Goal: Task Accomplishment & Management: Complete application form

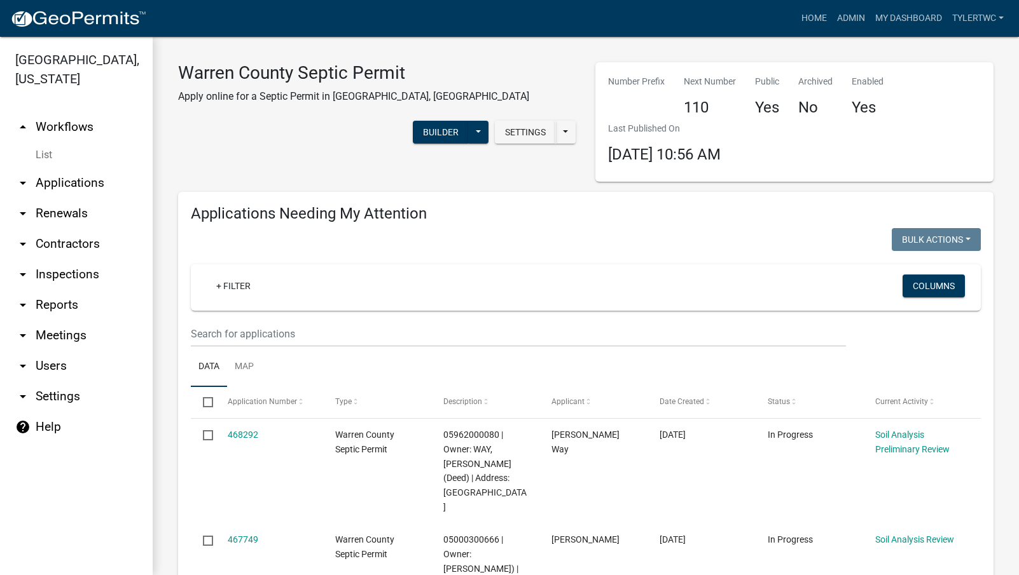
select select "2: 50"
select select "3: 100"
click at [808, 15] on link "Home" at bounding box center [814, 18] width 36 height 24
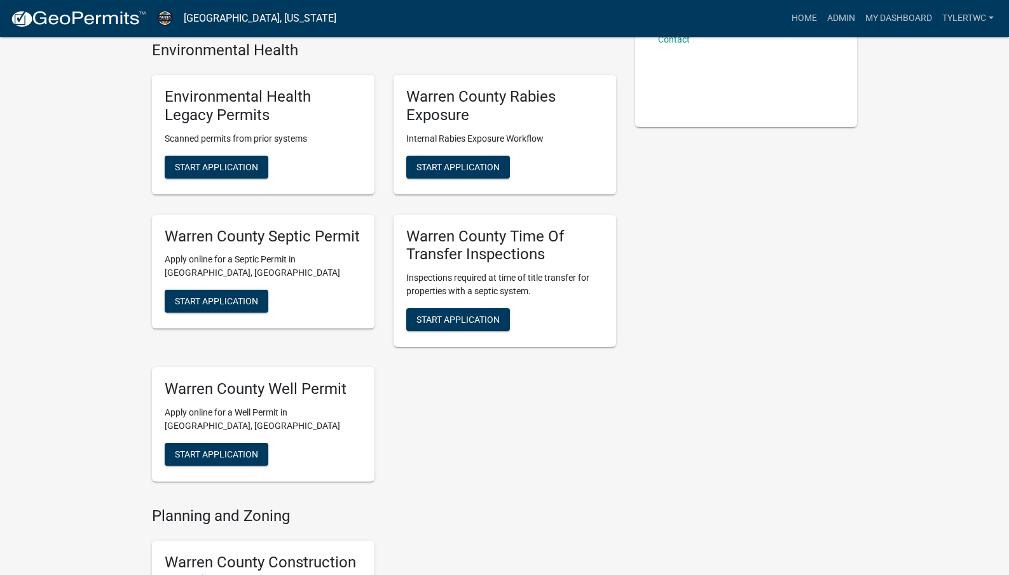
scroll to position [297, 0]
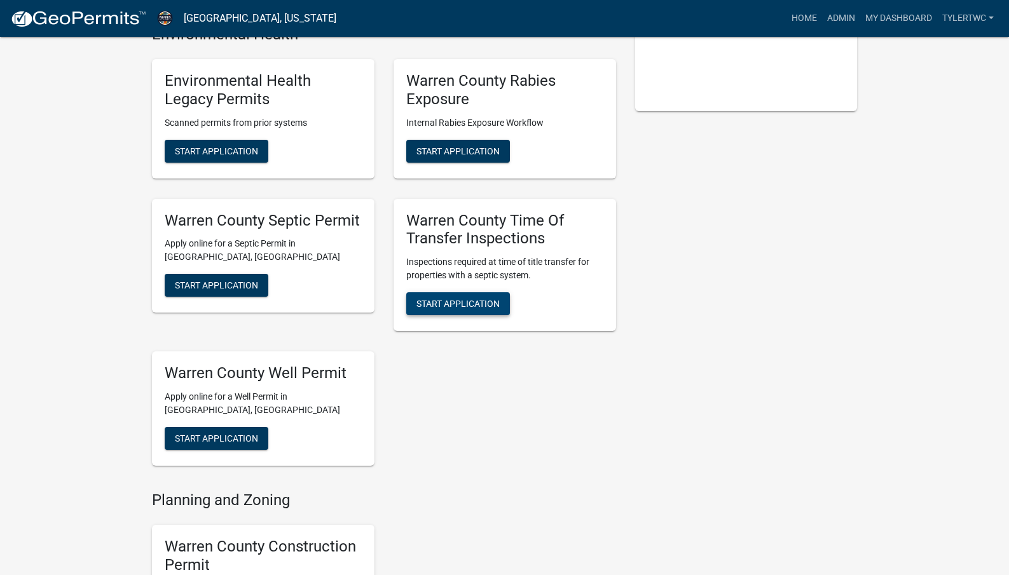
click at [448, 309] on span "Start Application" at bounding box center [458, 304] width 83 height 10
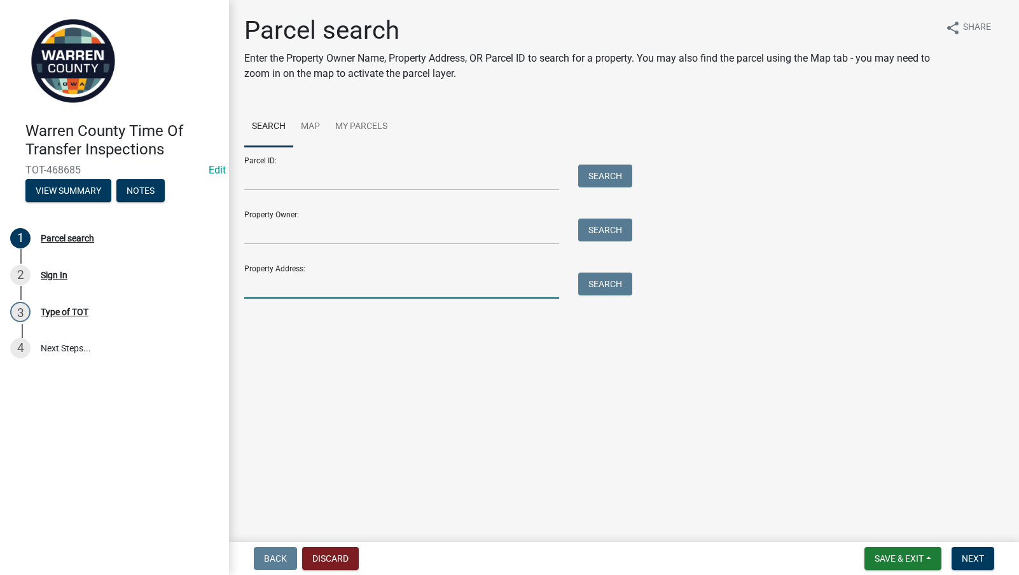
click at [366, 296] on input "Property Address:" at bounding box center [401, 286] width 315 height 26
type input "8677"
click at [591, 286] on button "Search" at bounding box center [605, 284] width 54 height 23
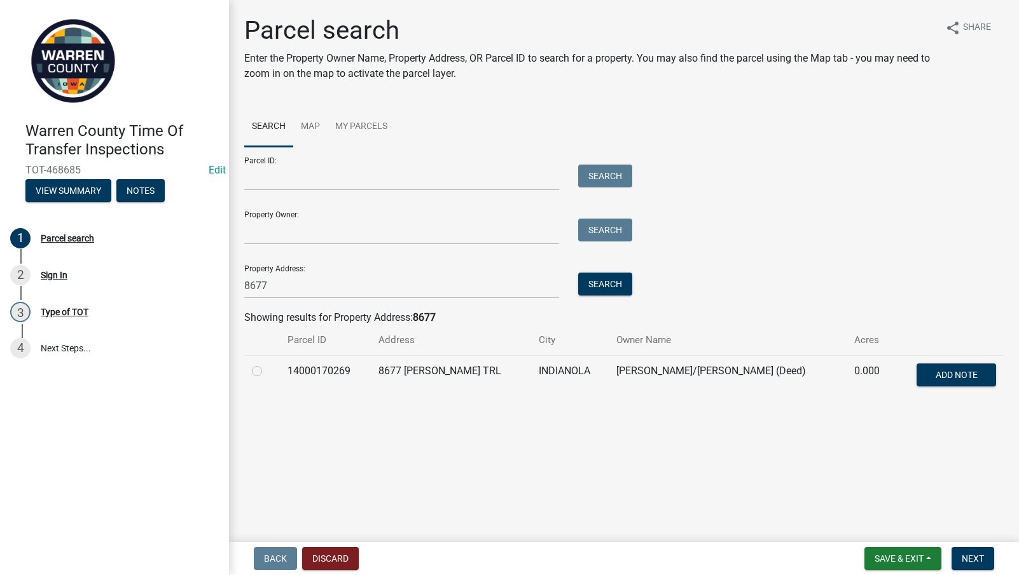
click at [267, 364] on label at bounding box center [267, 364] width 0 height 0
click at [267, 369] on input "radio" at bounding box center [271, 368] width 8 height 8
radio input "true"
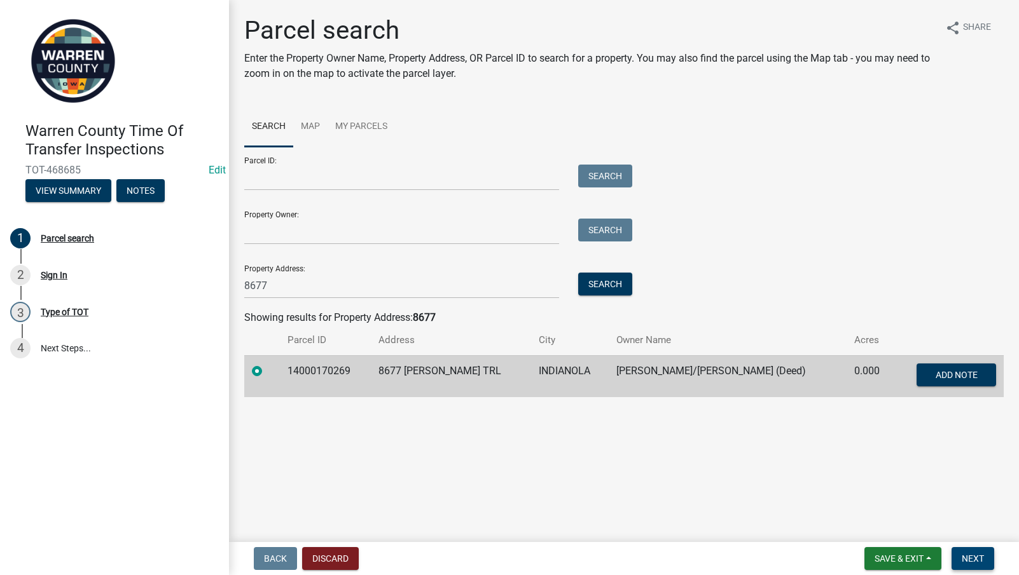
click at [980, 560] on span "Next" at bounding box center [972, 559] width 22 height 10
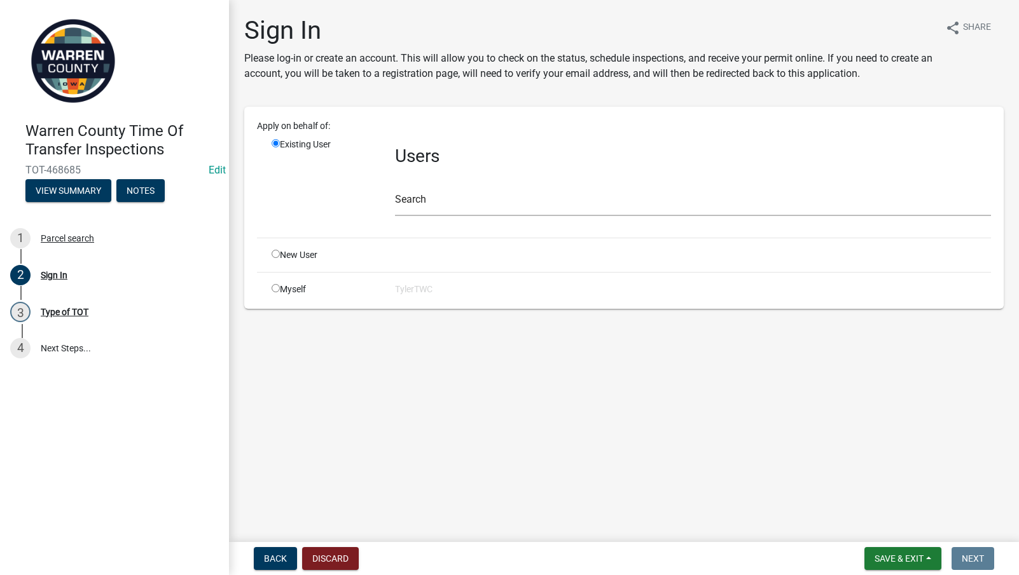
click at [277, 289] on input "radio" at bounding box center [276, 288] width 8 height 8
radio input "true"
radio input "false"
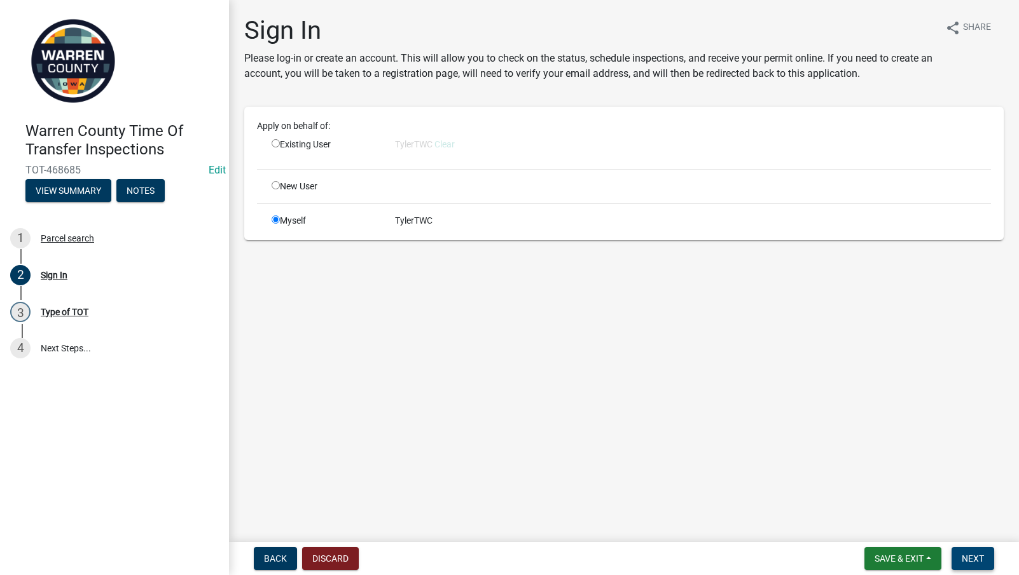
click at [986, 560] on button "Next" at bounding box center [972, 558] width 43 height 23
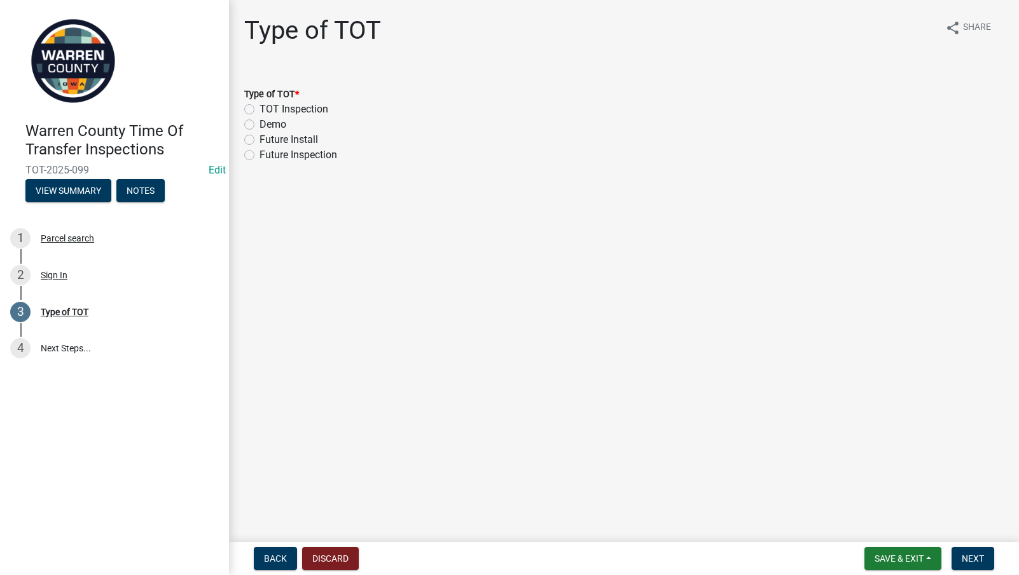
click at [259, 109] on label "TOT Inspection" at bounding box center [293, 109] width 69 height 15
click at [259, 109] on input "TOT Inspection" at bounding box center [263, 106] width 8 height 8
radio input "true"
click at [967, 554] on span "Next" at bounding box center [972, 559] width 22 height 10
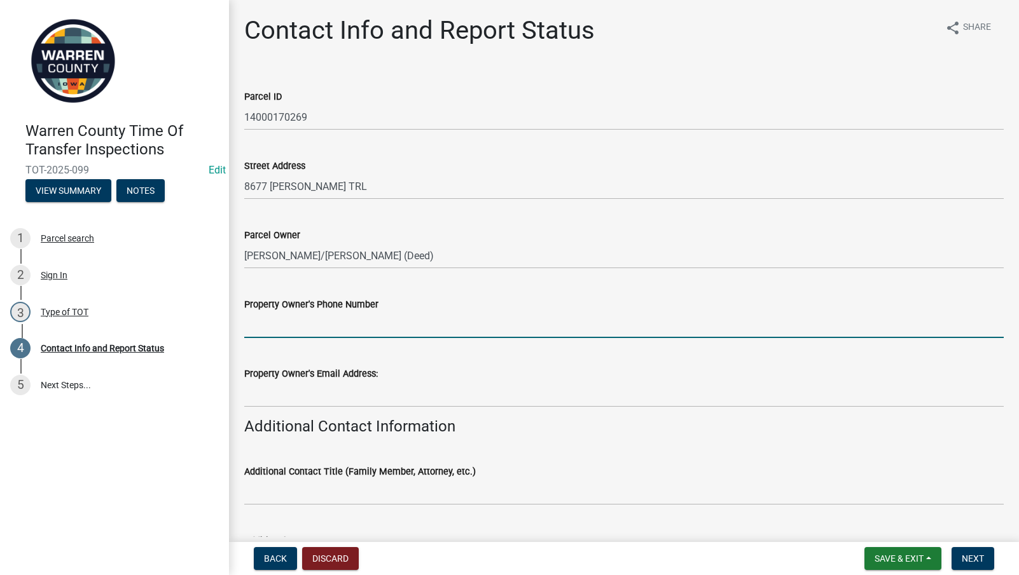
click at [327, 327] on input "Property Owner's Phone Number" at bounding box center [623, 325] width 759 height 26
paste input "[PHONE_NUMBER]"
type input "[PHONE_NUMBER]"
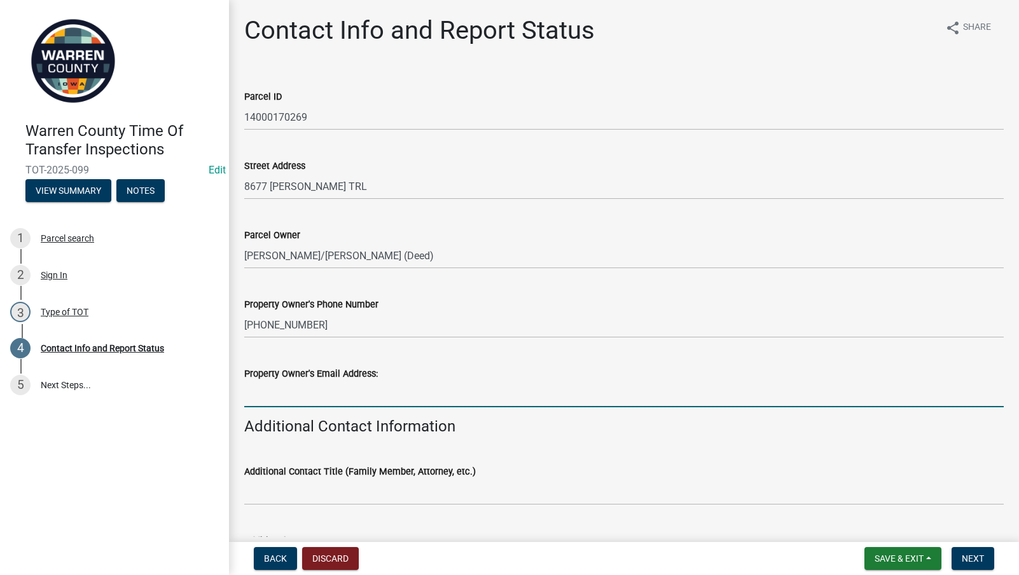
click at [293, 395] on input "Property Owner's Email Address:" at bounding box center [623, 395] width 759 height 26
paste input "[EMAIL_ADDRESS][DOMAIN_NAME]"
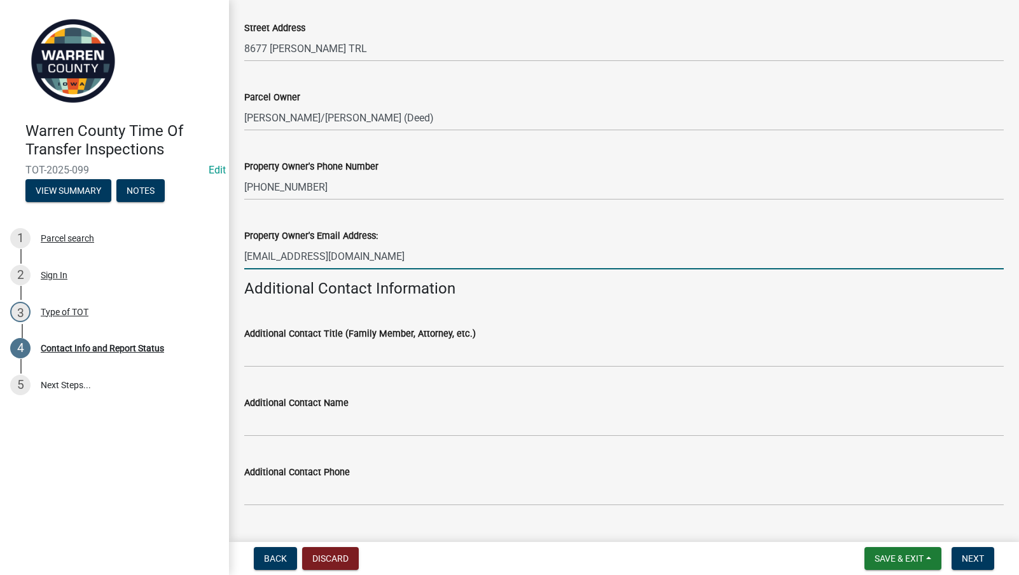
scroll to position [148, 0]
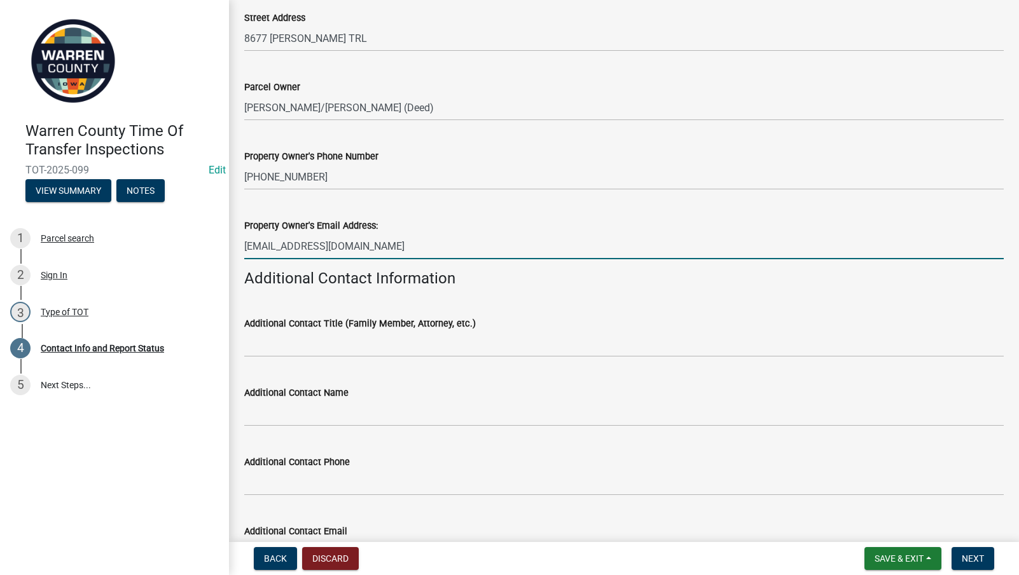
type input "[EMAIL_ADDRESS][DOMAIN_NAME]"
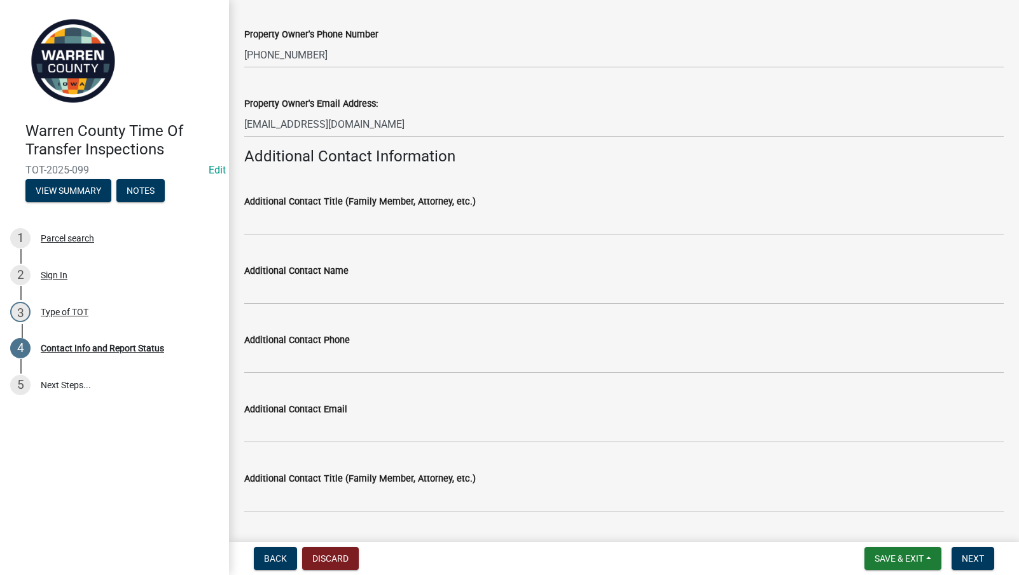
scroll to position [297, 0]
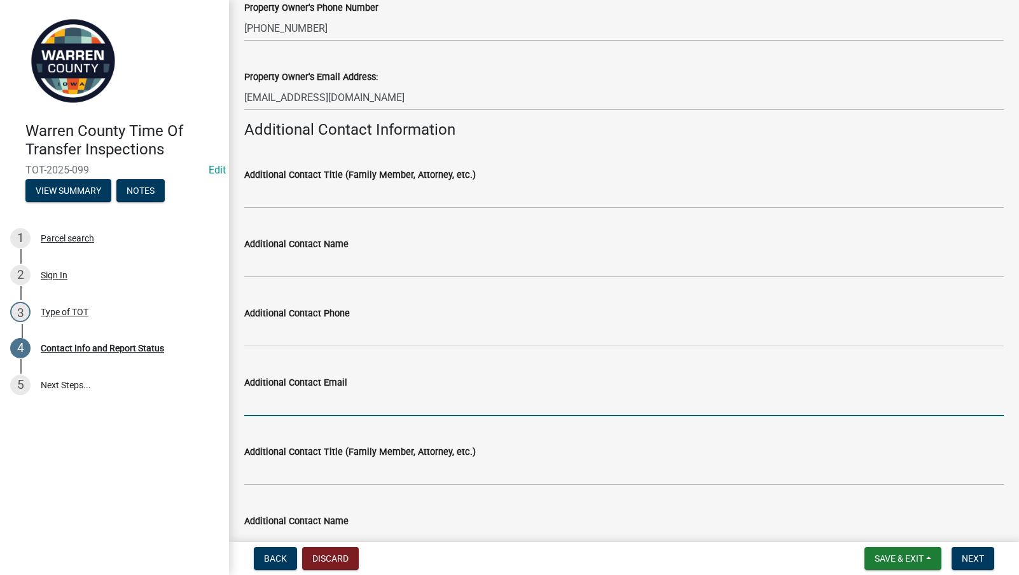
click at [313, 394] on input "Additional Contact Email" at bounding box center [623, 403] width 759 height 26
paste input "[PERSON_NAME][EMAIL_ADDRESS][DOMAIN_NAME]"
type input "[PERSON_NAME][EMAIL_ADDRESS][DOMAIN_NAME]"
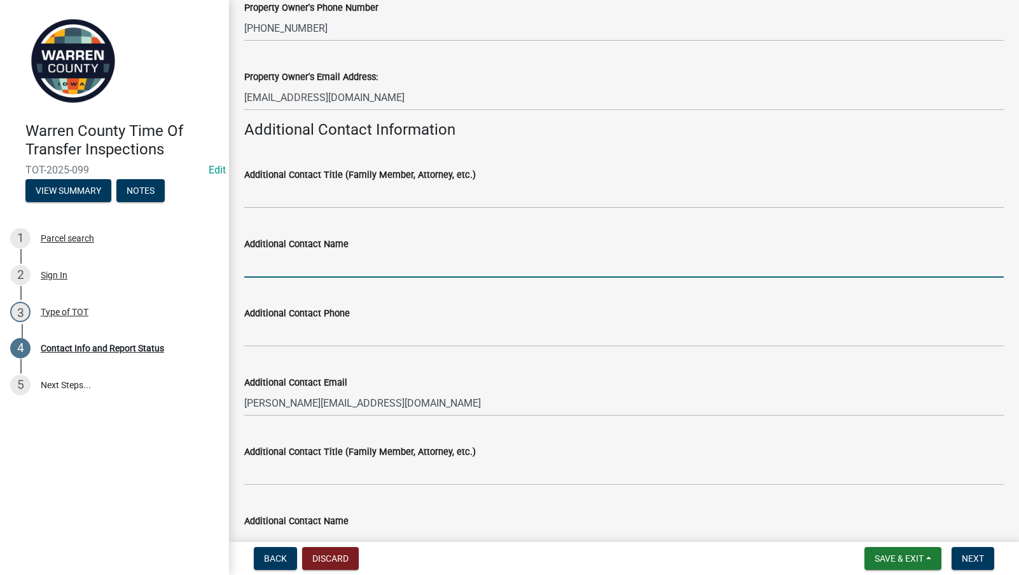
click at [332, 264] on input "Additional Contact Name" at bounding box center [623, 265] width 759 height 26
type input "[PERSON_NAME]"
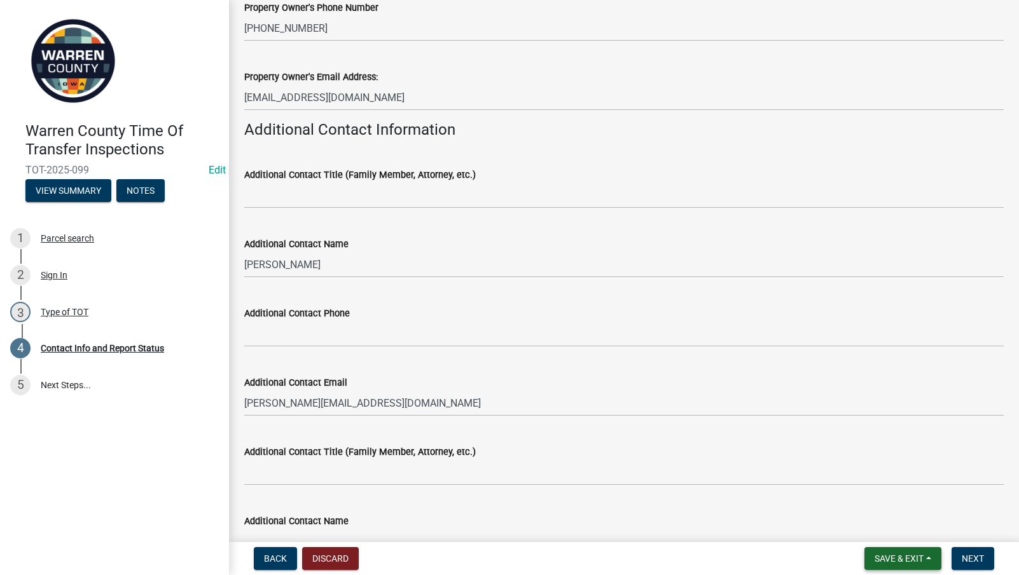
click at [906, 552] on button "Save & Exit" at bounding box center [902, 558] width 77 height 23
click at [874, 527] on button "Save & Exit" at bounding box center [890, 526] width 102 height 31
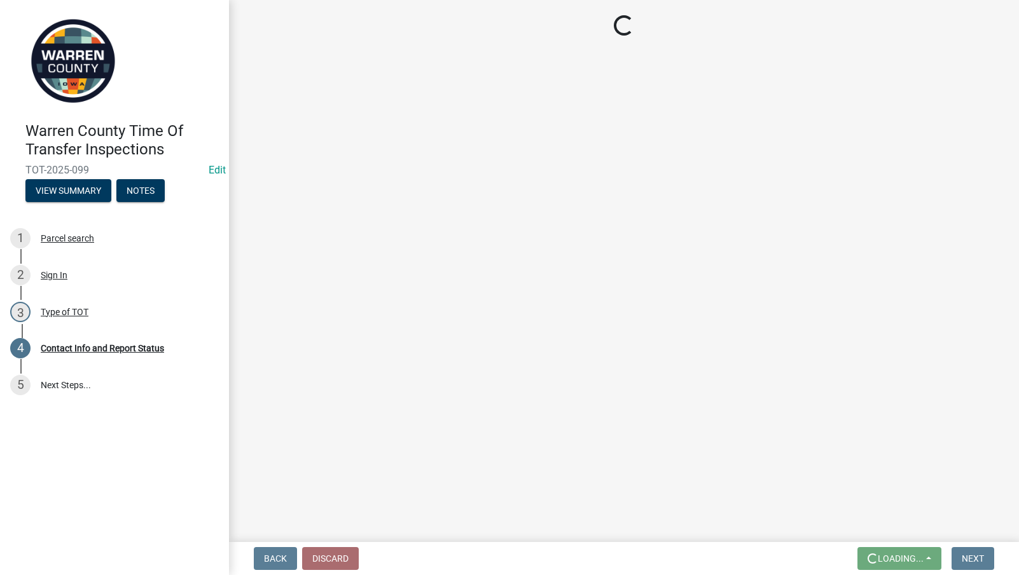
scroll to position [0, 0]
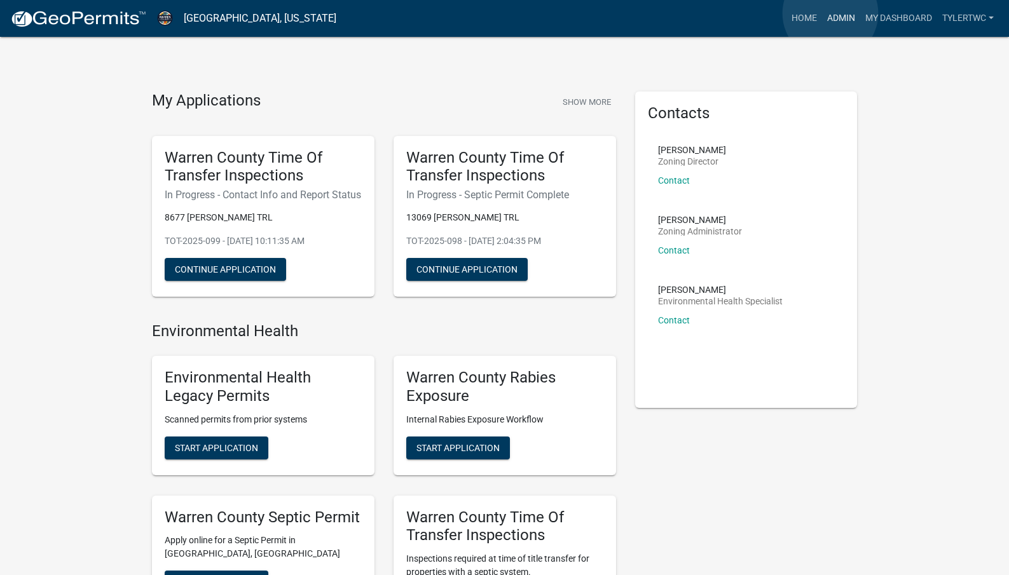
click at [830, 13] on link "Admin" at bounding box center [841, 18] width 38 height 24
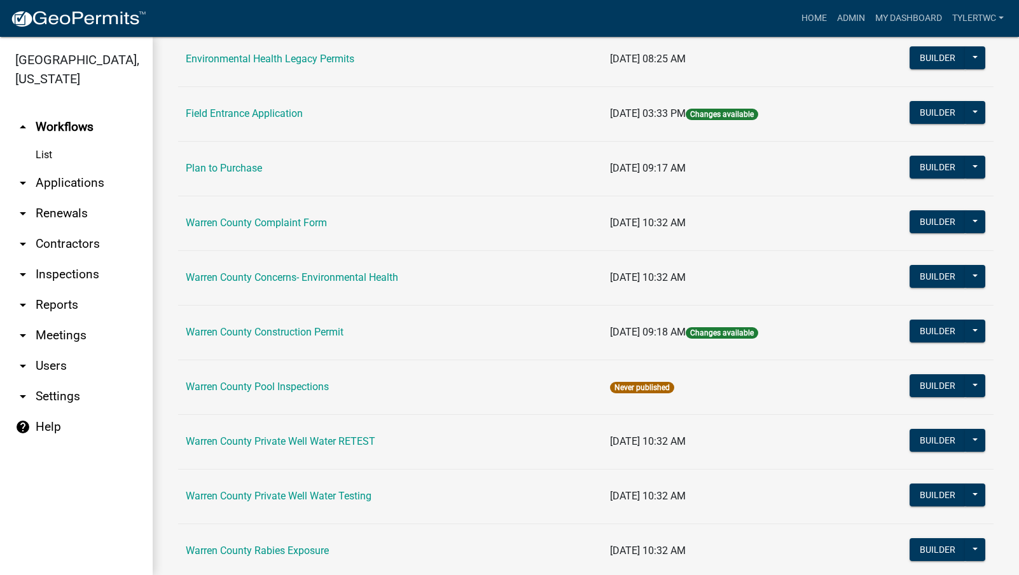
scroll to position [774, 0]
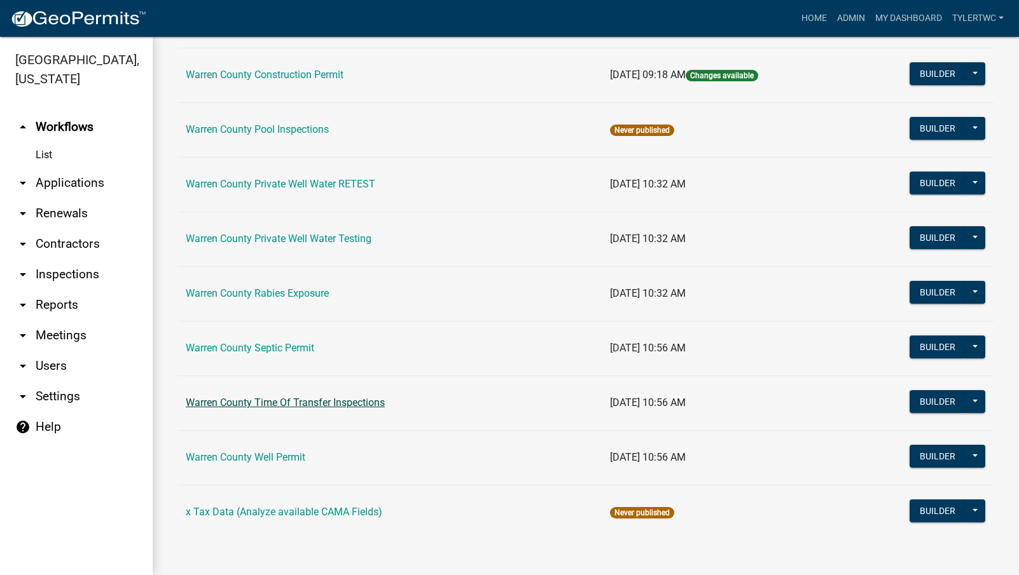
click at [240, 403] on link "Warren County Time Of Transfer Inspections" at bounding box center [285, 403] width 199 height 12
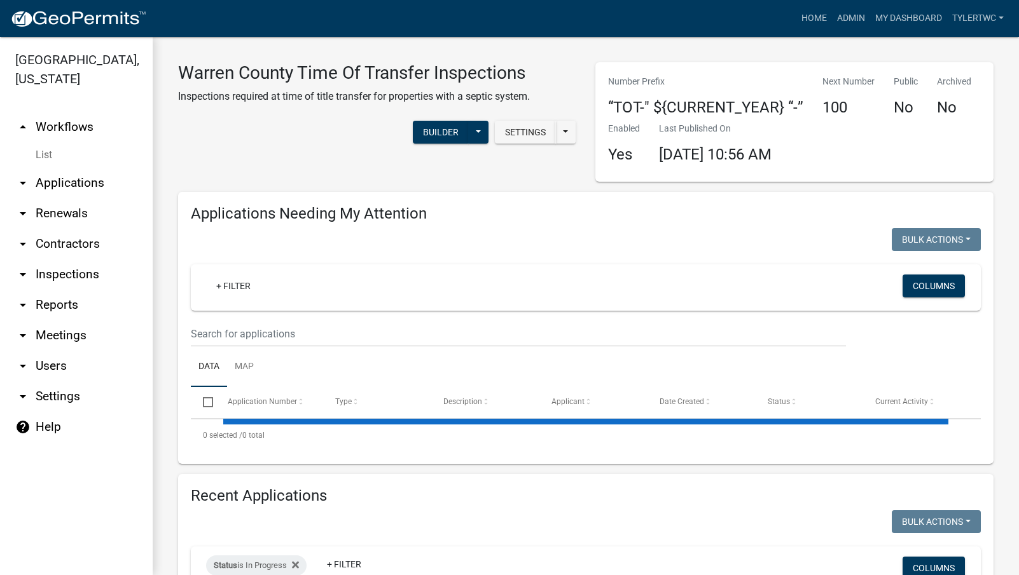
select select "2: 50"
select select "3: 100"
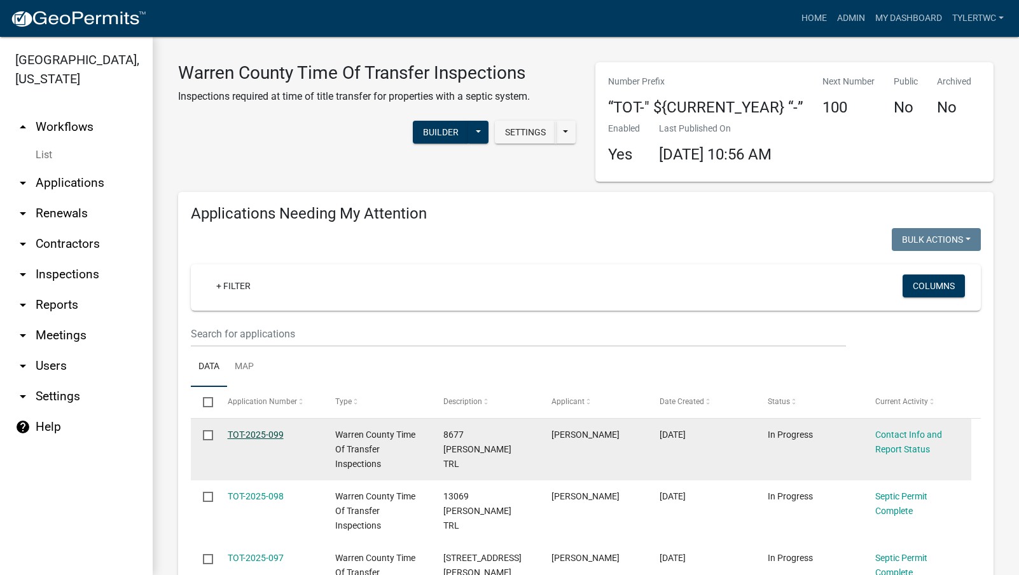
click at [244, 430] on link "TOT-2025-099" at bounding box center [256, 435] width 56 height 10
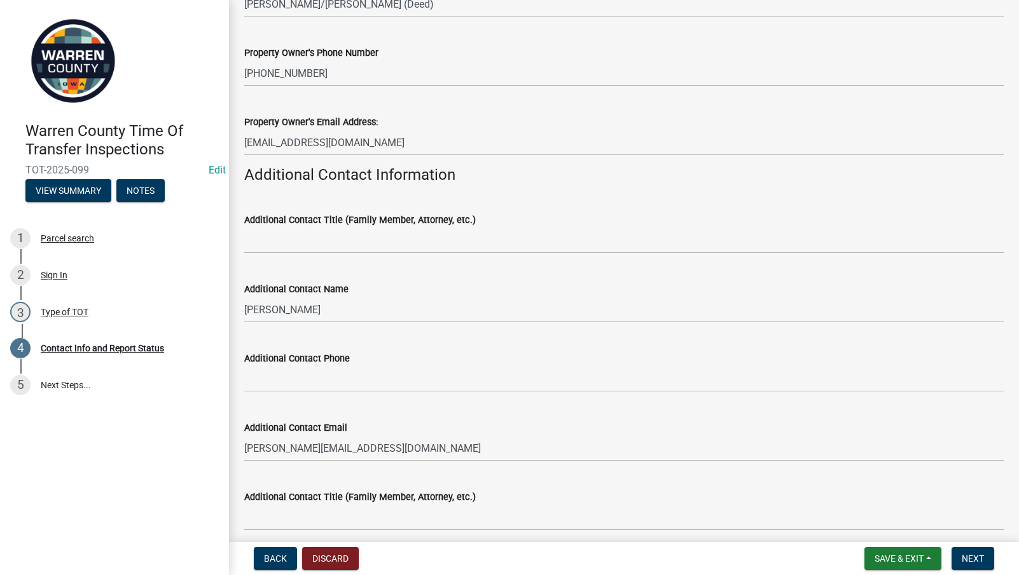
scroll to position [297, 0]
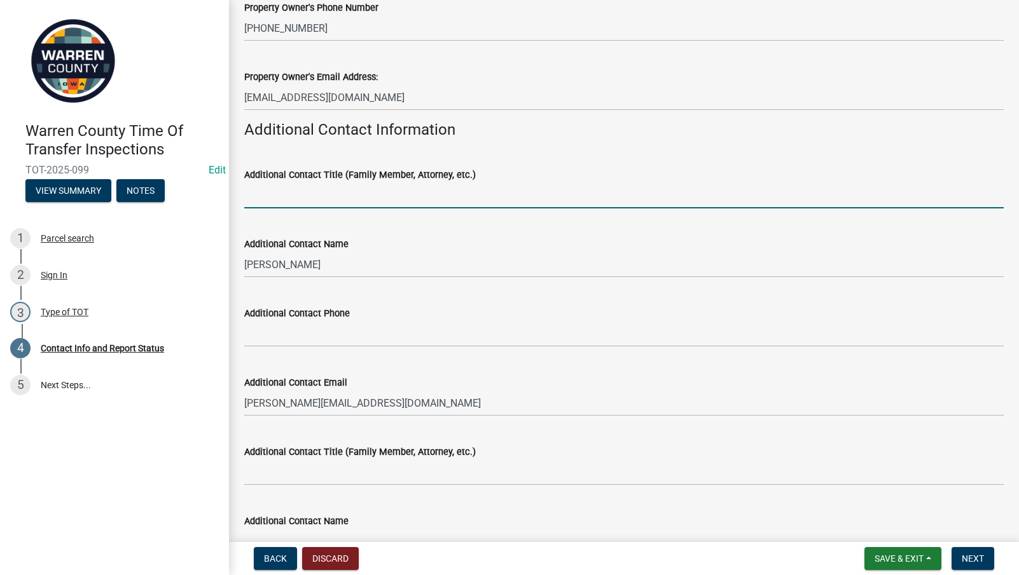
click at [352, 196] on input "Additional Contact Title (Family Member, Attorney, etc.)" at bounding box center [623, 195] width 759 height 26
type input "Realtor"
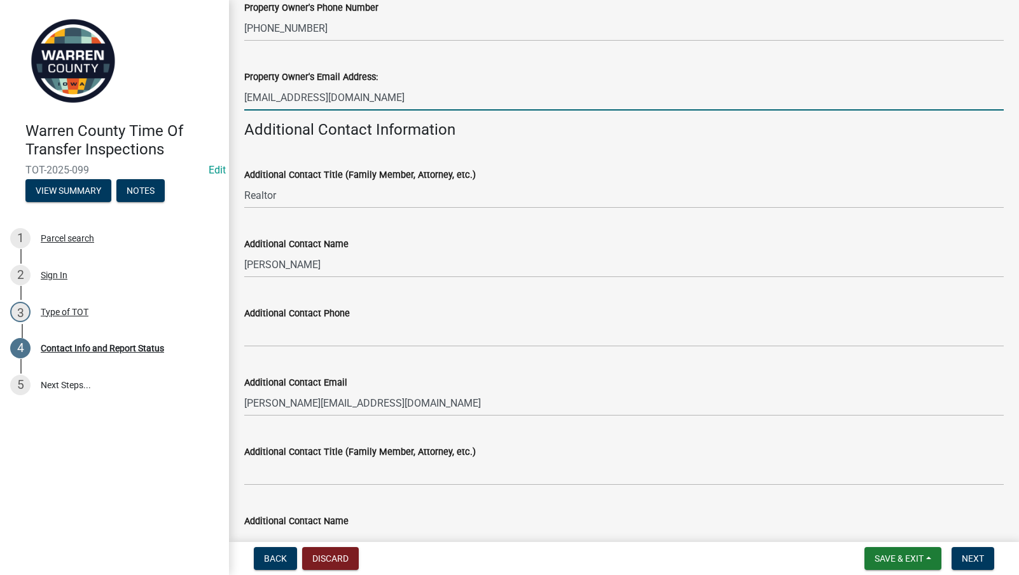
click at [888, 110] on input "[EMAIL_ADDRESS][DOMAIN_NAME]" at bounding box center [623, 98] width 759 height 26
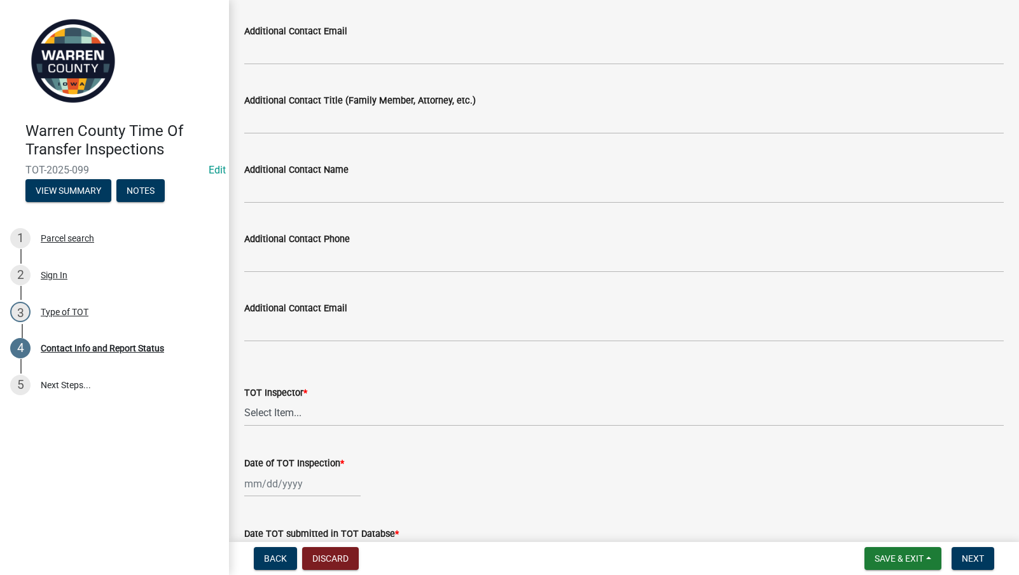
scroll to position [1038, 0]
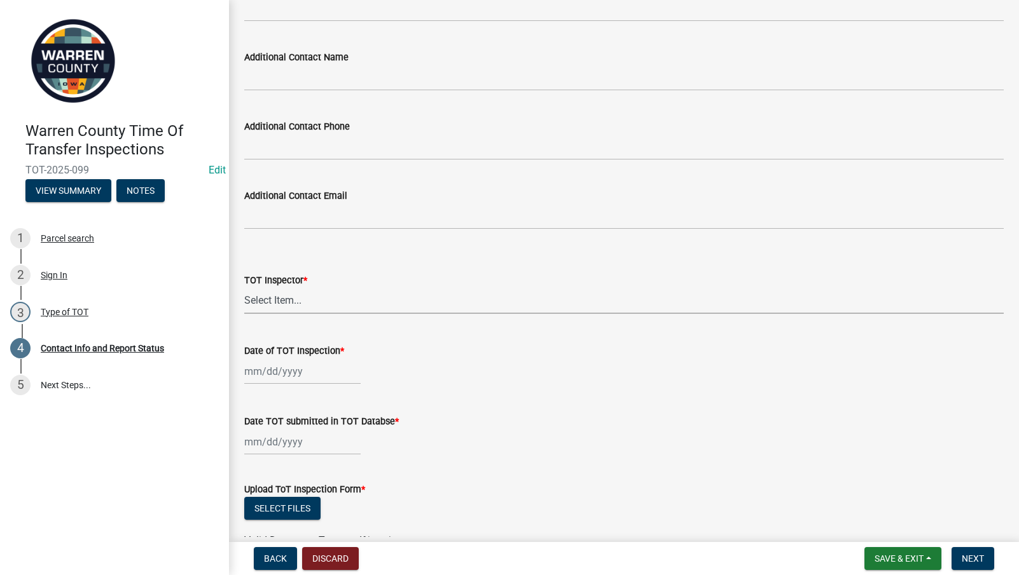
click at [280, 293] on select "Select Item... [PERSON_NAME] #13190 [PERSON_NAME] #8479 [PERSON_NAME] #2007 [PE…" at bounding box center [623, 301] width 759 height 26
click at [282, 300] on select "Select Item... [PERSON_NAME] #13190 [PERSON_NAME] #8479 [PERSON_NAME] #2007 [PE…" at bounding box center [623, 301] width 759 height 26
click at [283, 302] on select "Select Item... [PERSON_NAME] #13190 [PERSON_NAME] #8479 [PERSON_NAME] #2007 [PE…" at bounding box center [623, 301] width 759 height 26
click at [244, 288] on select "Select Item... [PERSON_NAME] #13190 [PERSON_NAME] #8479 [PERSON_NAME] #2007 [PE…" at bounding box center [623, 301] width 759 height 26
select select "bb0a5943-fbd2-4dc2-be90-36d1aa9a9032"
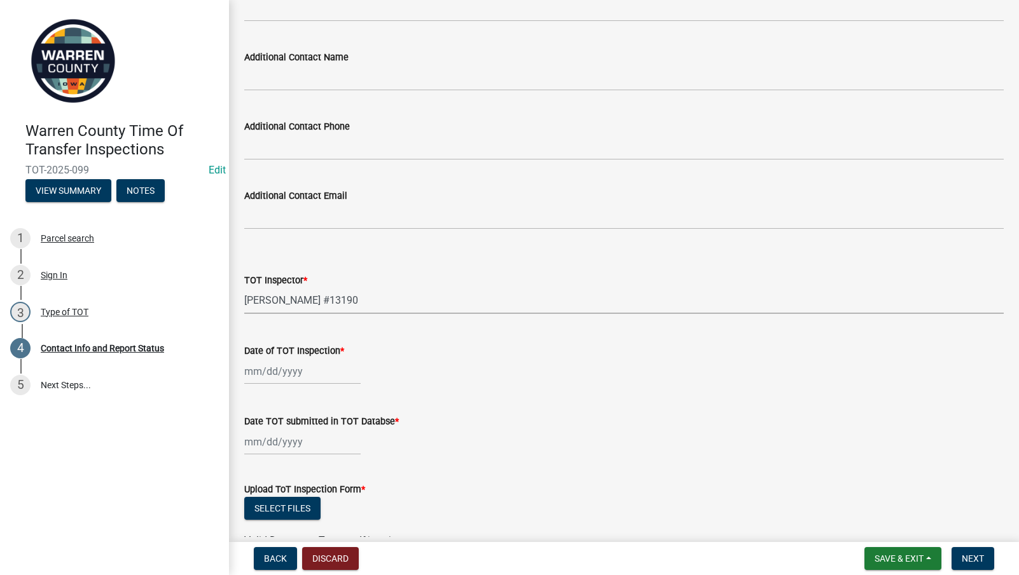
select select "8"
select select "2025"
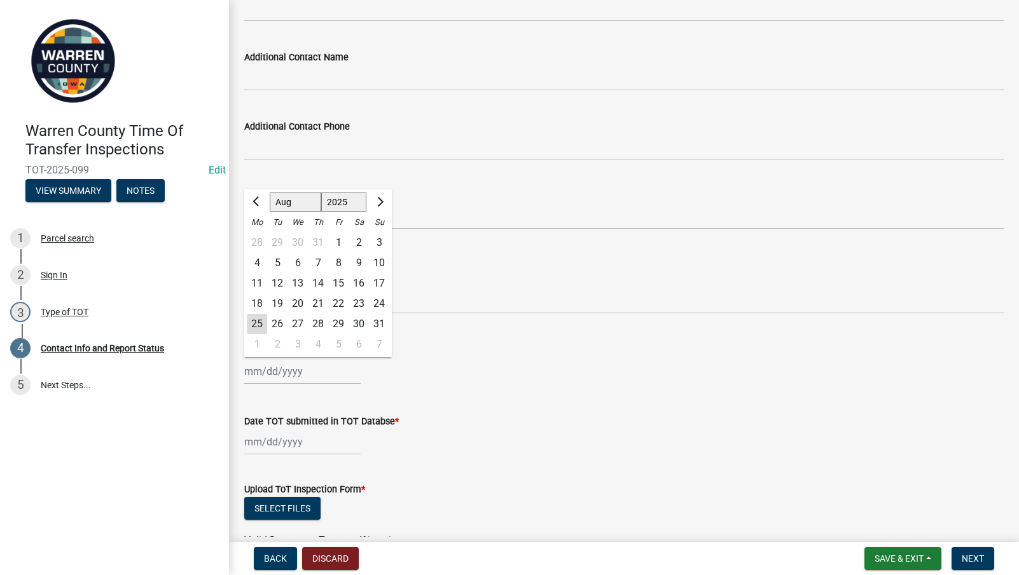
click at [267, 376] on div "[PERSON_NAME] Feb Mar Apr [PERSON_NAME][DATE] Oct Nov [DATE] 1526 1527 1528 152…" at bounding box center [302, 372] width 116 height 26
click at [336, 301] on div "22" at bounding box center [338, 304] width 20 height 20
type input "[DATE]"
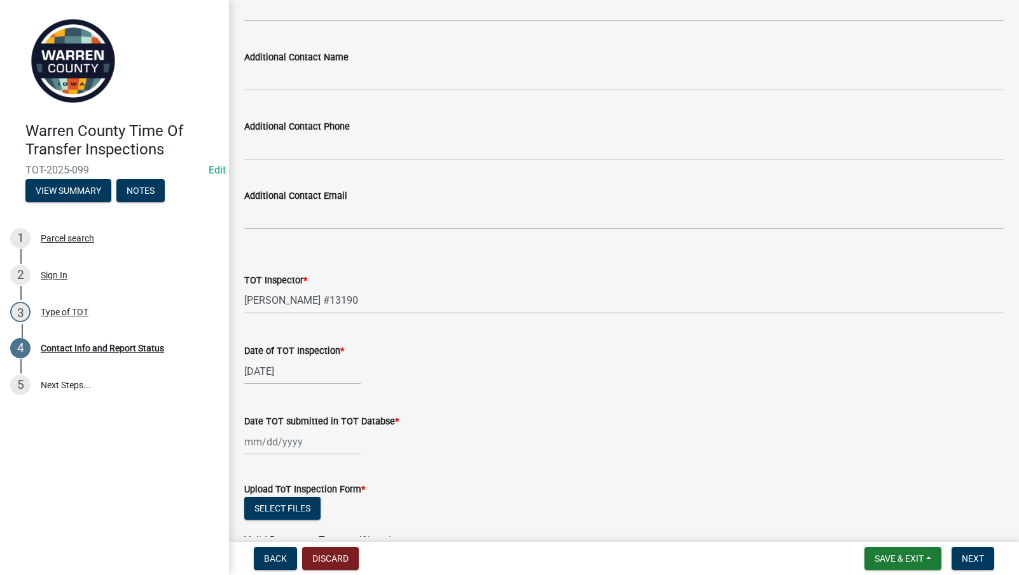
click at [284, 445] on div at bounding box center [302, 442] width 116 height 26
select select "8"
select select "2025"
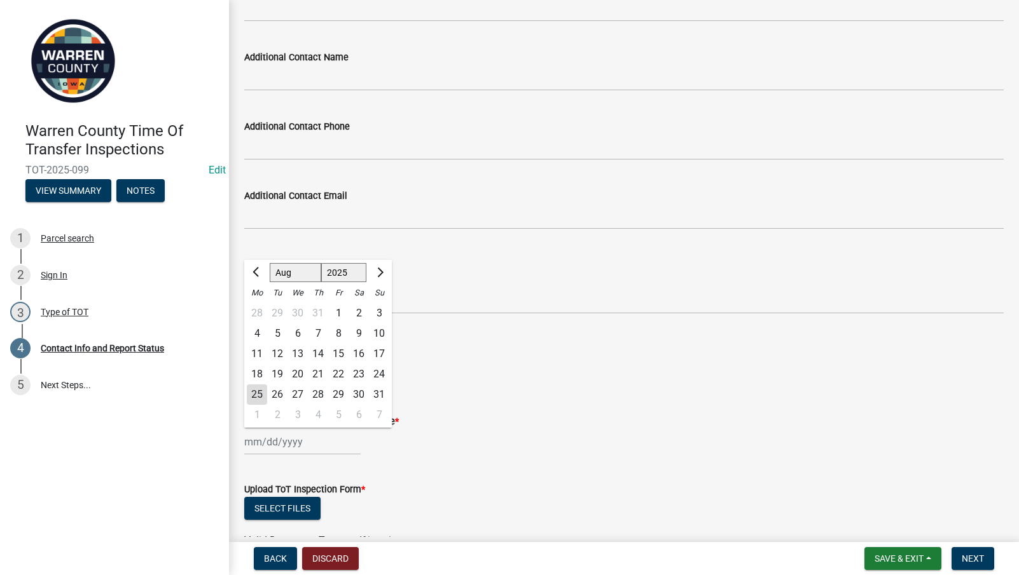
click at [336, 369] on div "22" at bounding box center [338, 374] width 20 height 20
type input "[DATE]"
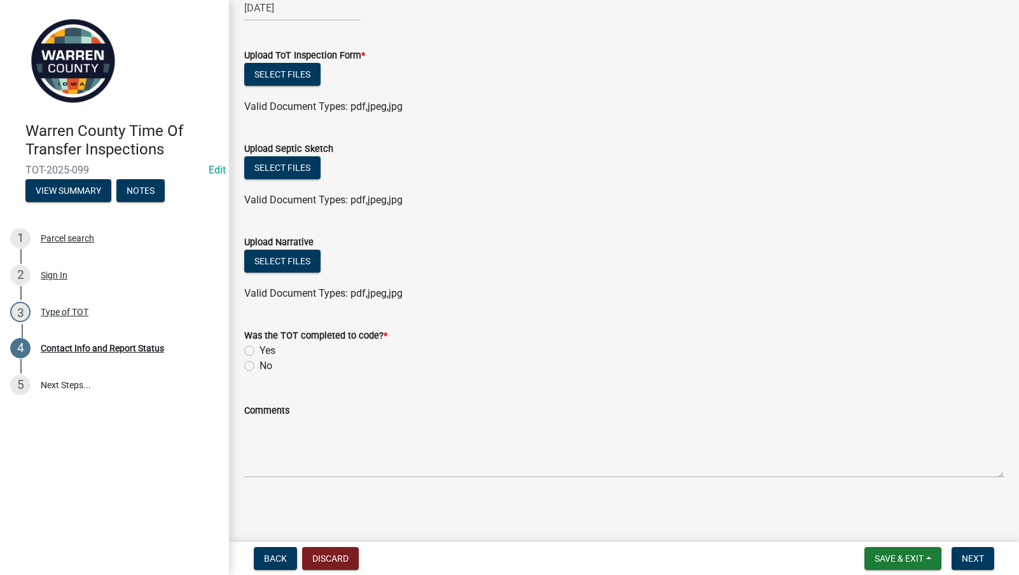
scroll to position [1473, 0]
click at [259, 350] on label "Yes" at bounding box center [267, 350] width 16 height 15
click at [259, 350] on input "Yes" at bounding box center [263, 347] width 8 height 8
radio input "true"
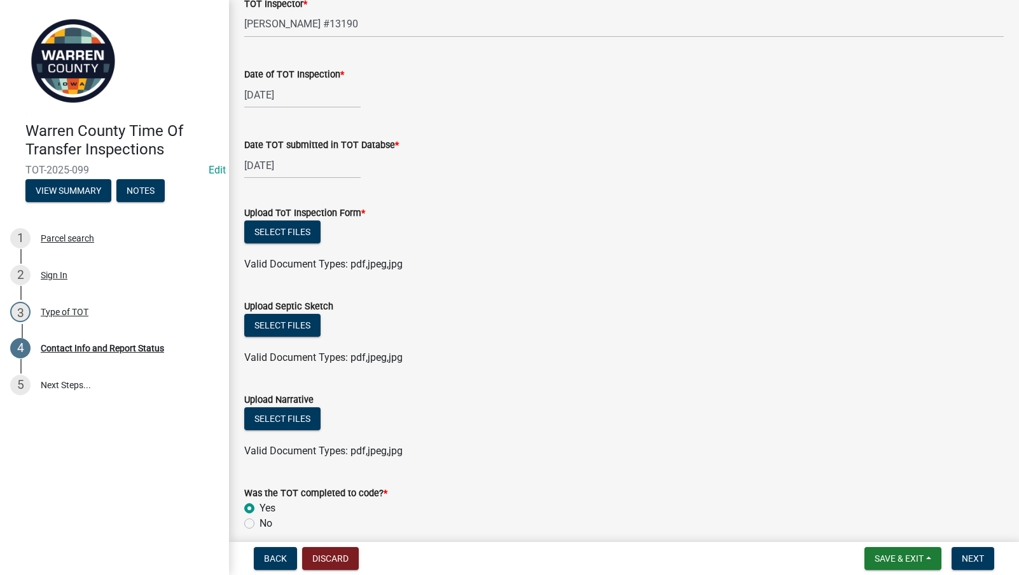
scroll to position [1176, 0]
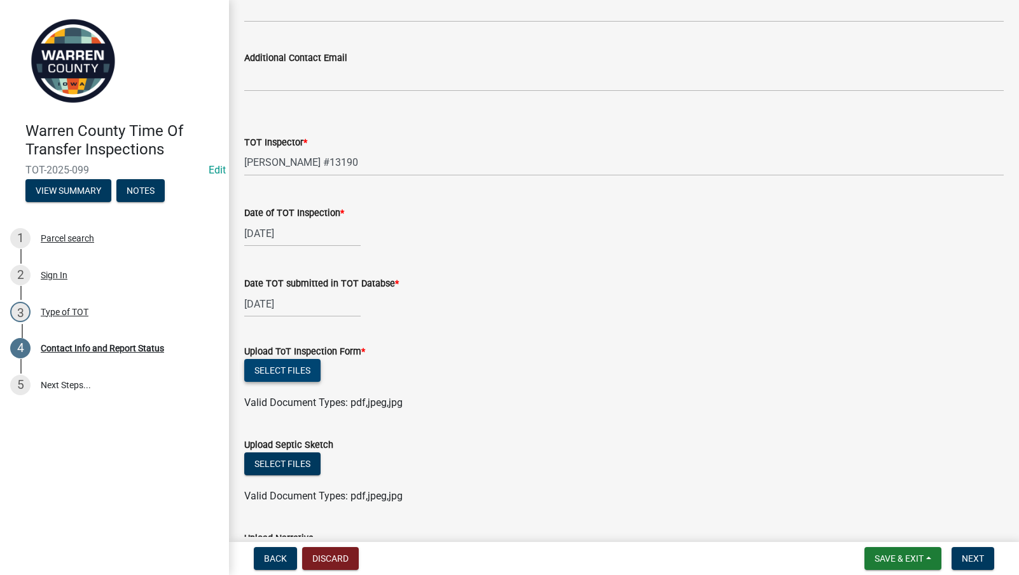
click at [244, 360] on button "Select files" at bounding box center [282, 370] width 76 height 23
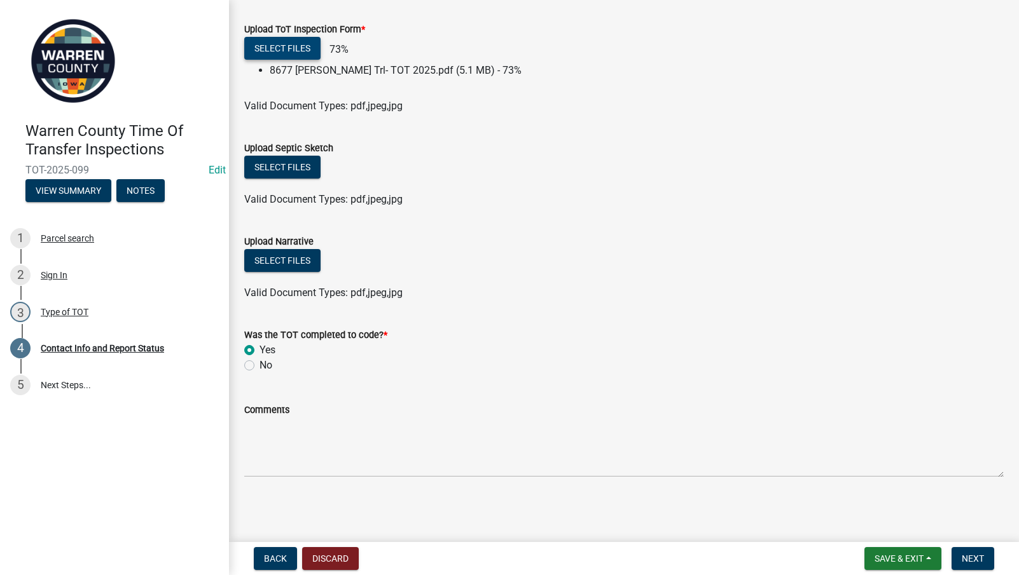
scroll to position [1202, 0]
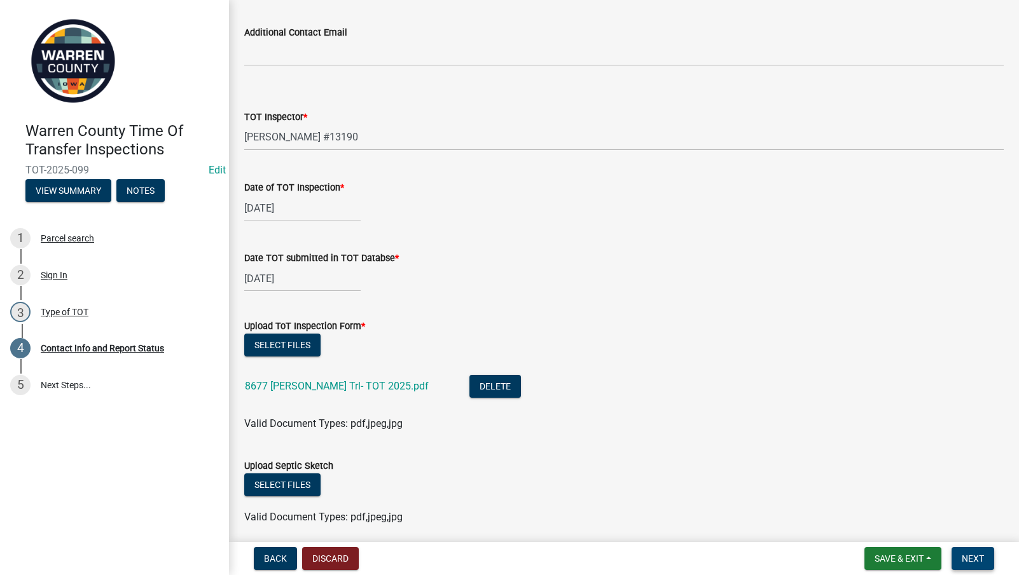
click at [972, 555] on span "Next" at bounding box center [972, 559] width 22 height 10
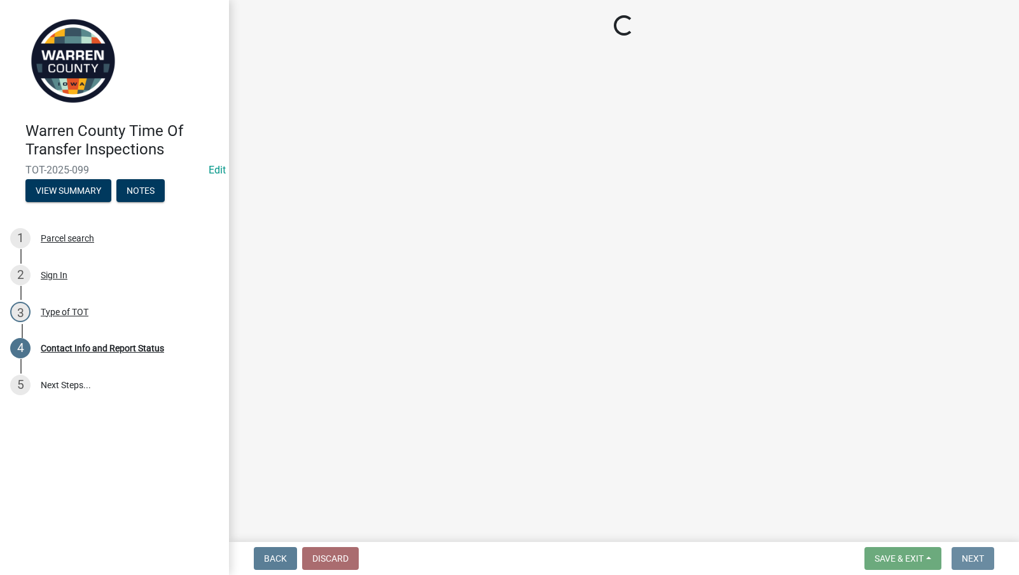
scroll to position [0, 0]
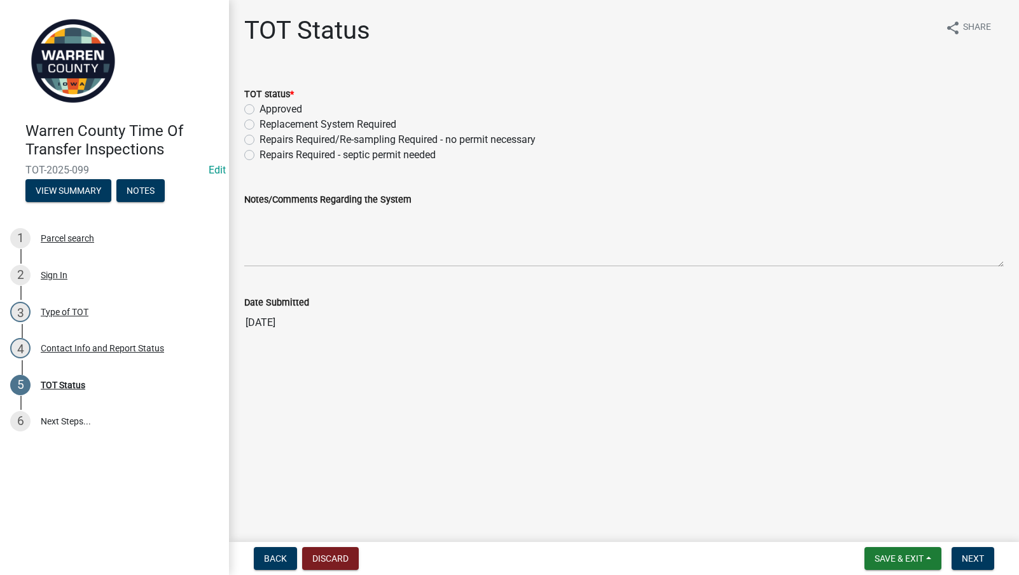
click at [259, 107] on label "Approved" at bounding box center [280, 109] width 43 height 15
click at [259, 107] on input "Approved" at bounding box center [263, 106] width 8 height 8
radio input "true"
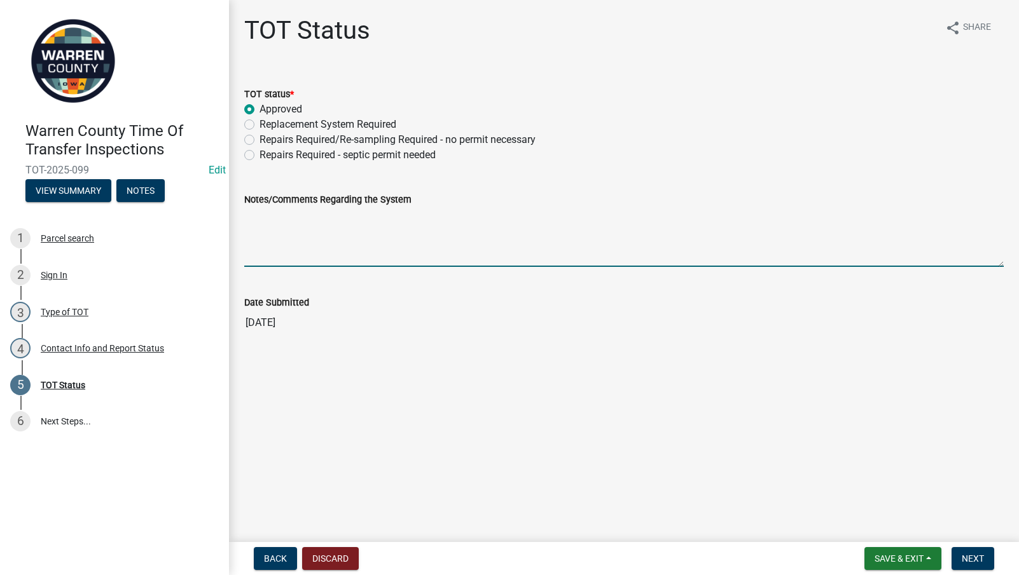
click at [373, 243] on textarea "Notes/Comments Regarding the System" at bounding box center [623, 237] width 759 height 60
click at [481, 233] on textarea "Recommend replacing septic tank lid." at bounding box center [623, 237] width 759 height 60
click at [472, 241] on textarea "Recommend replacing septic tank lid." at bounding box center [623, 237] width 759 height 60
type textarea "Recommend replacing septic tank lid."
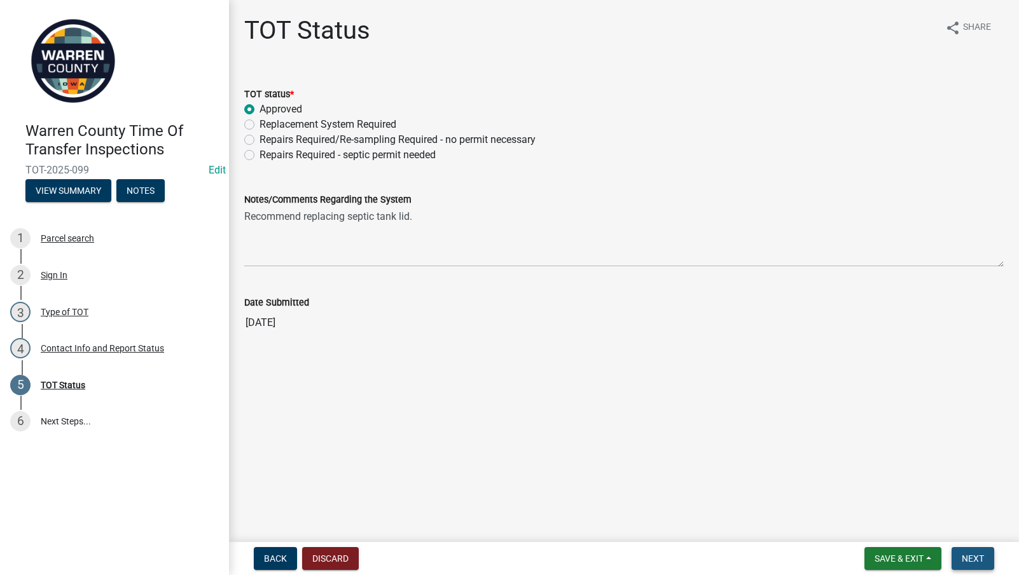
click at [981, 553] on button "Next" at bounding box center [972, 558] width 43 height 23
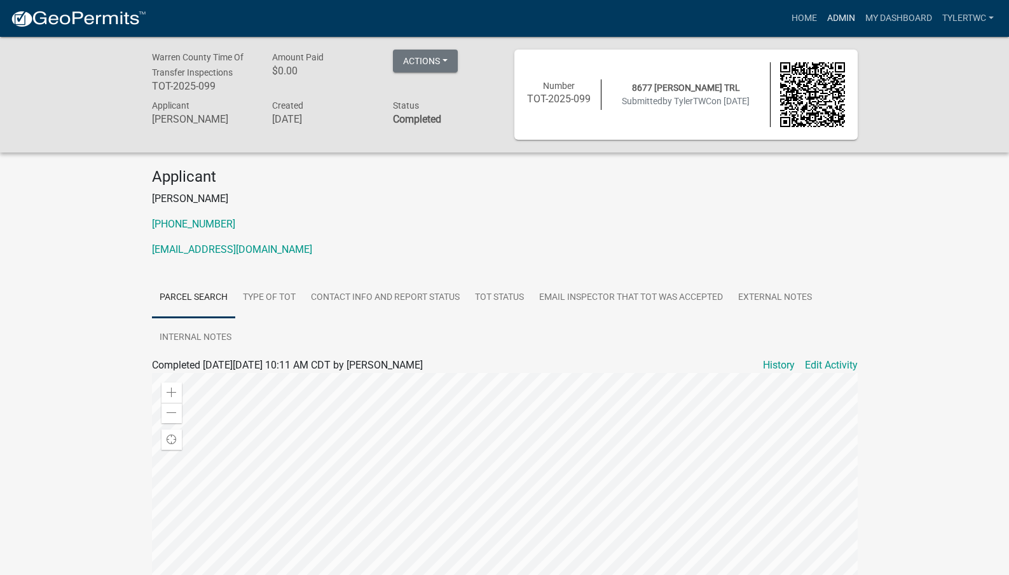
click at [837, 13] on link "Admin" at bounding box center [841, 18] width 38 height 24
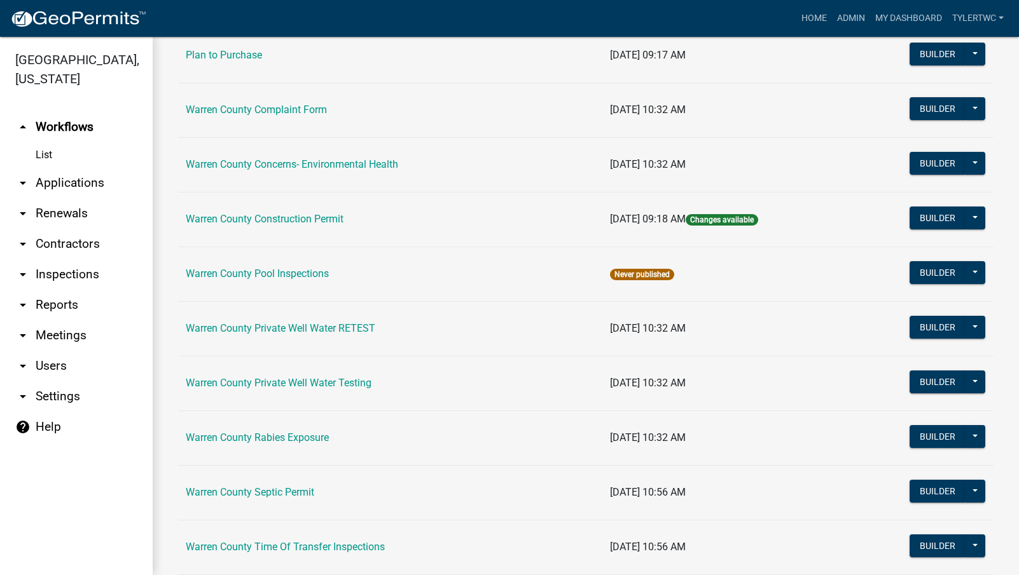
scroll to position [774, 0]
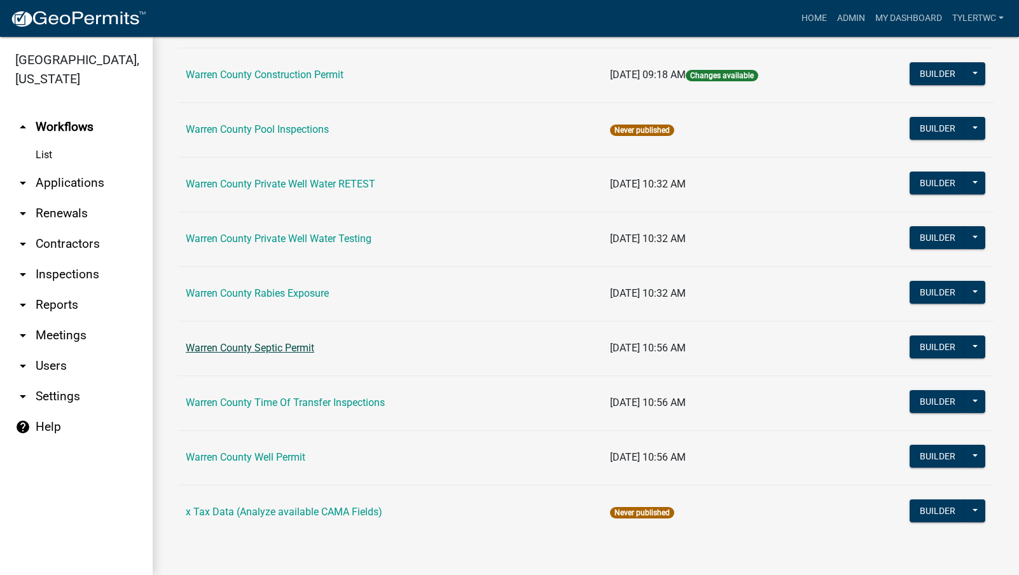
click at [261, 343] on link "Warren County Septic Permit" at bounding box center [250, 348] width 128 height 12
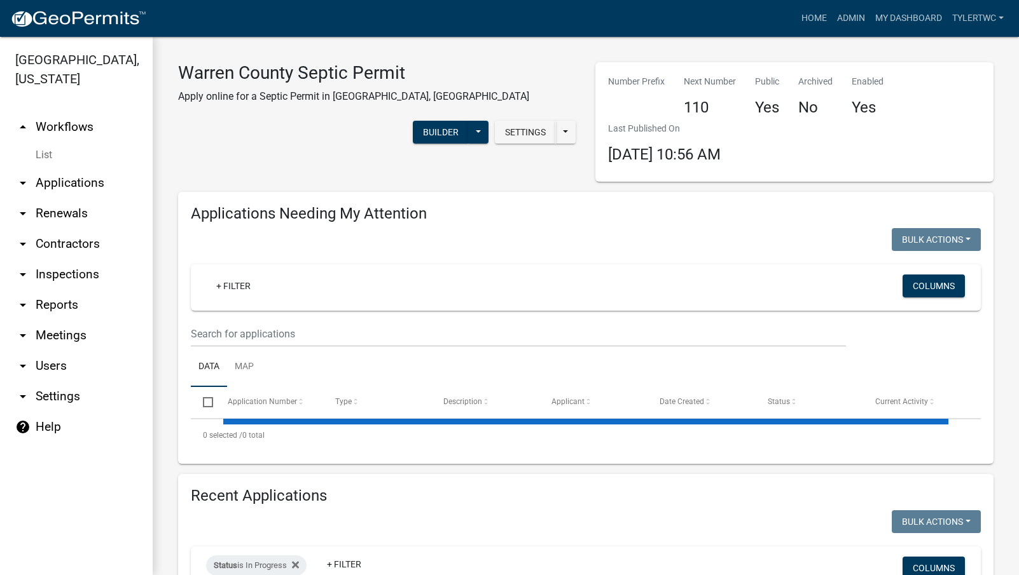
select select "2: 50"
select select "3: 100"
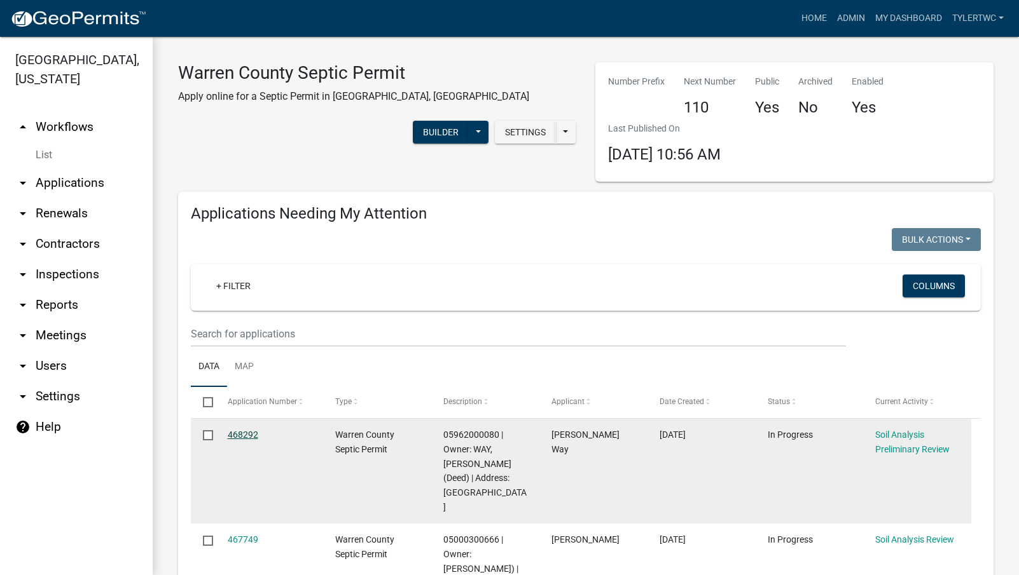
click at [252, 433] on link "468292" at bounding box center [243, 435] width 31 height 10
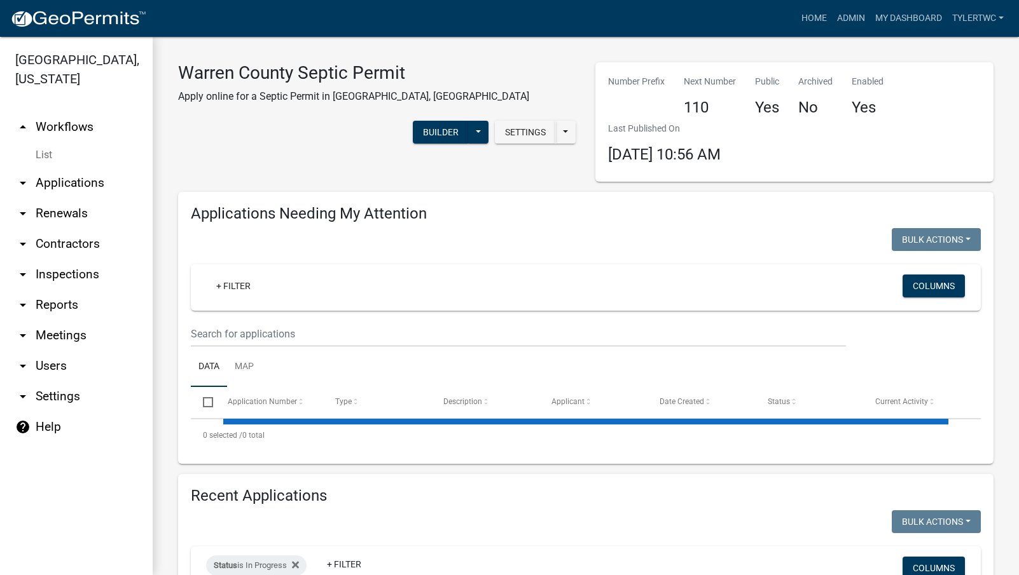
select select "2: 50"
select select "3: 100"
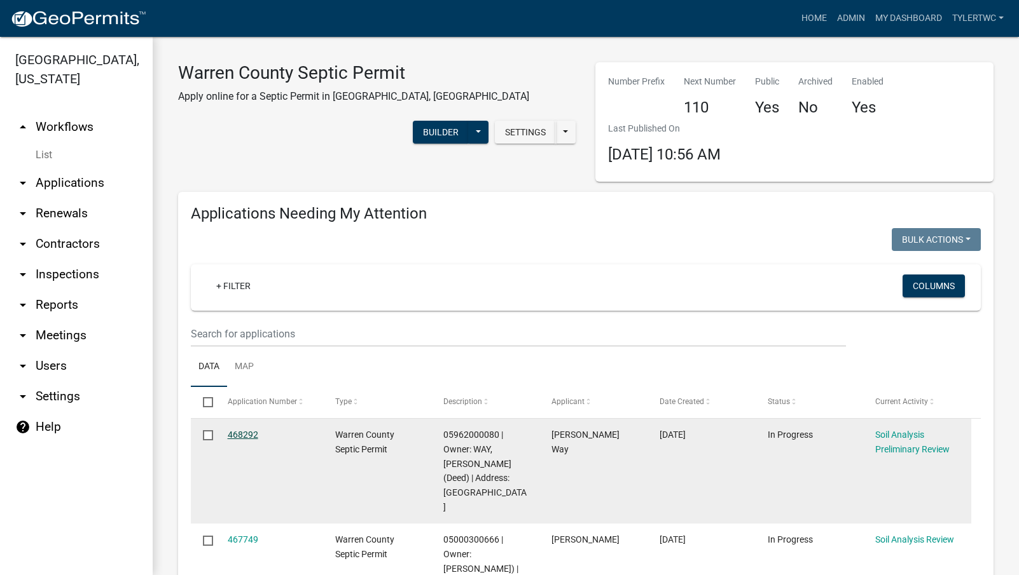
click at [248, 430] on link "468292" at bounding box center [243, 435] width 31 height 10
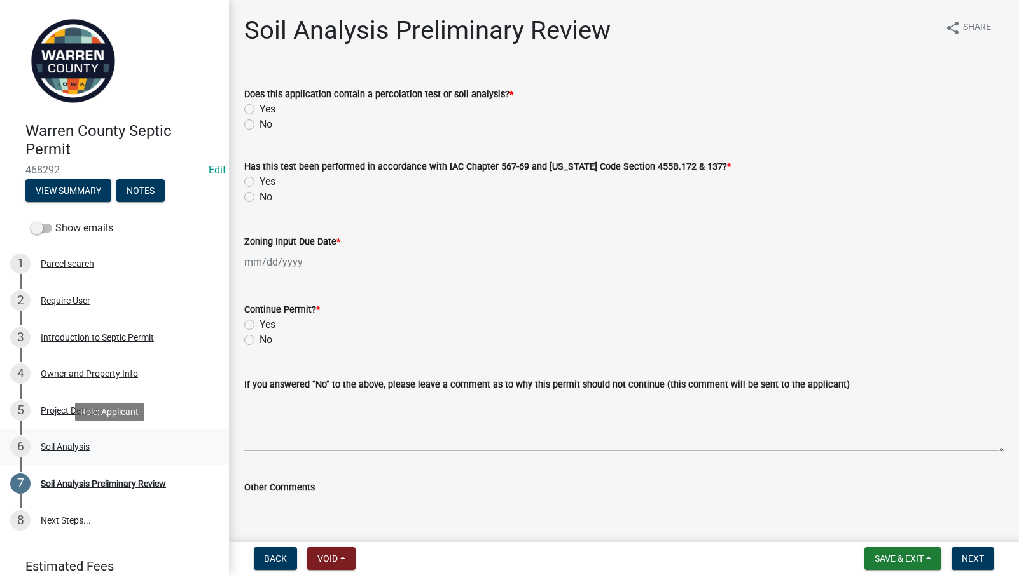
click at [67, 449] on div "Soil Analysis" at bounding box center [65, 447] width 49 height 9
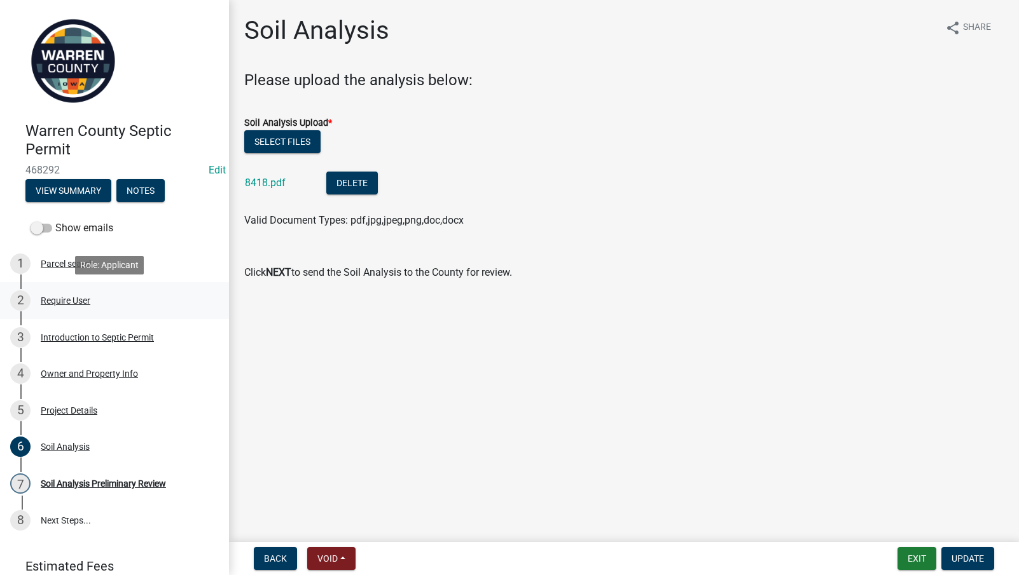
click at [62, 304] on div "Require User" at bounding box center [66, 300] width 50 height 9
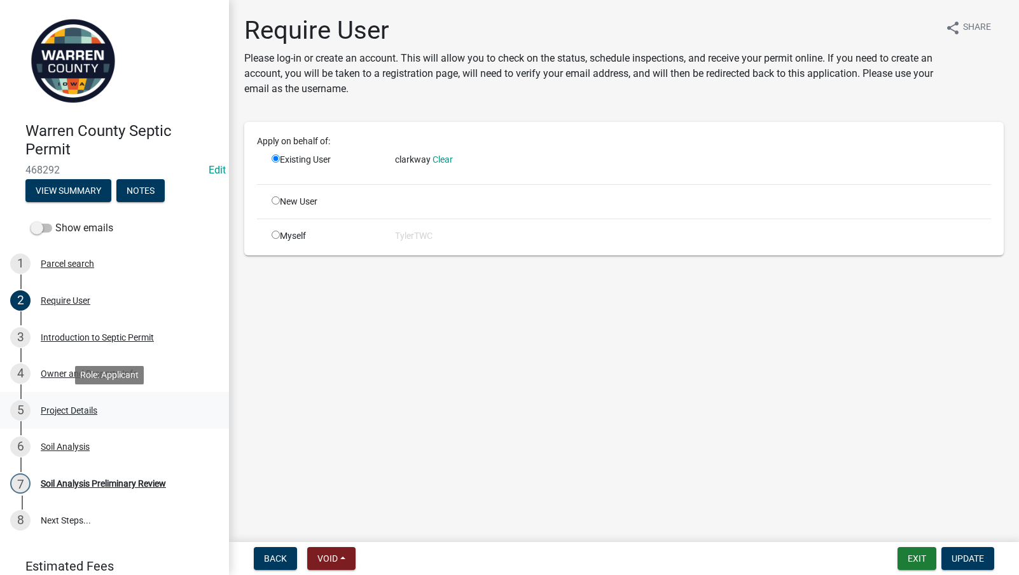
click at [76, 408] on div "Project Details" at bounding box center [69, 410] width 57 height 9
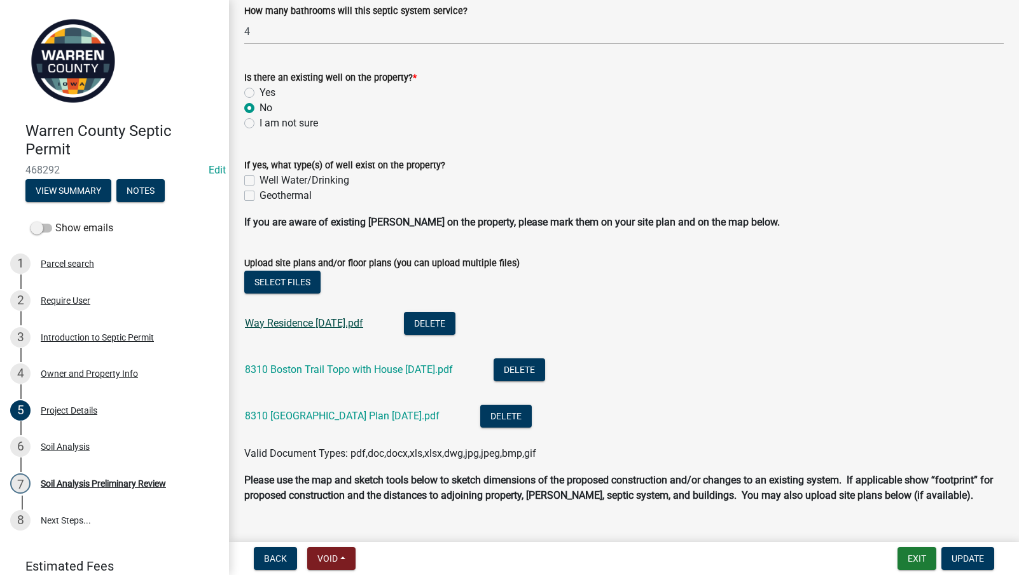
scroll to position [297, 0]
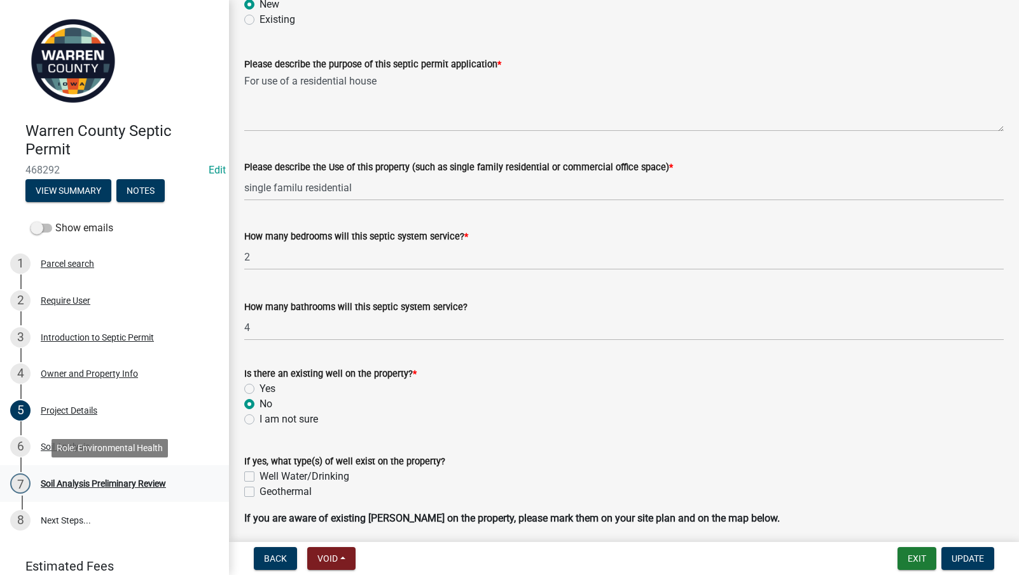
click at [99, 483] on div "Soil Analysis Preliminary Review" at bounding box center [103, 483] width 125 height 9
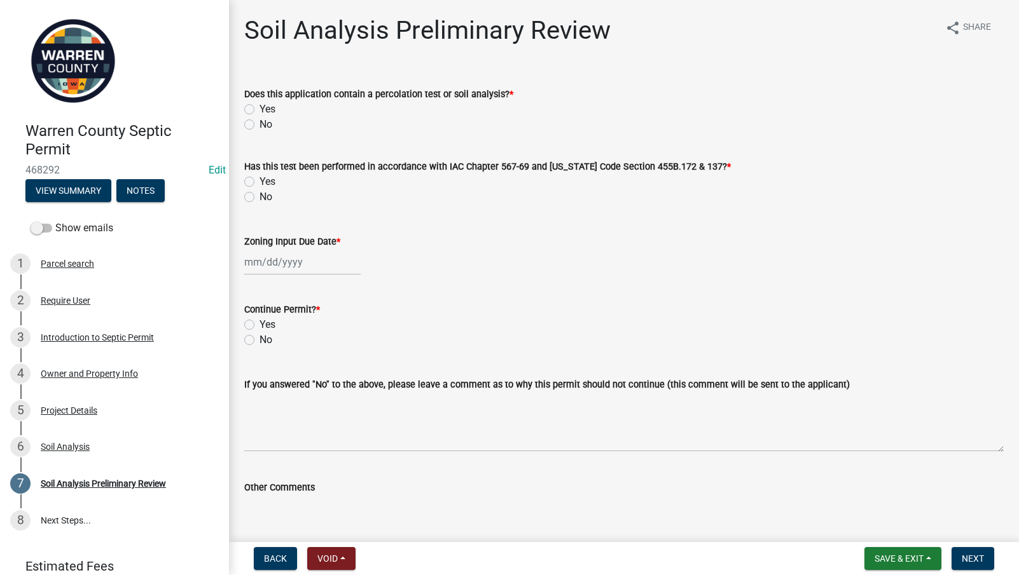
click at [259, 111] on label "Yes" at bounding box center [267, 109] width 16 height 15
click at [259, 110] on input "Yes" at bounding box center [263, 106] width 8 height 8
radio input "true"
click at [259, 182] on label "Yes" at bounding box center [267, 181] width 16 height 15
click at [259, 182] on input "Yes" at bounding box center [263, 178] width 8 height 8
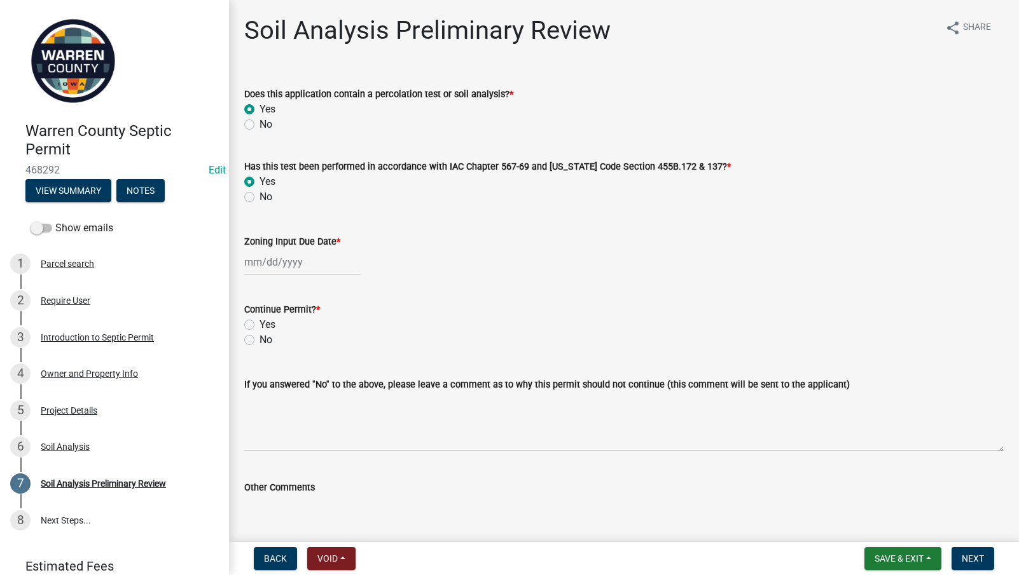
radio input "true"
select select "8"
select select "2025"
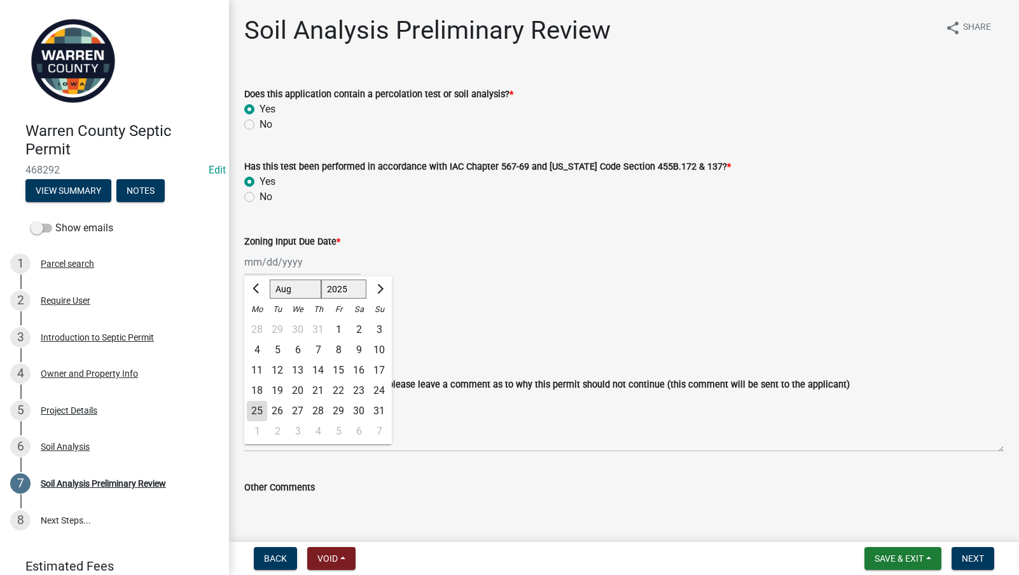
click at [261, 267] on div "[PERSON_NAME] Feb Mar Apr [PERSON_NAME][DATE] Oct Nov [DATE] 1526 1527 1528 152…" at bounding box center [302, 262] width 116 height 26
click at [258, 411] on div "25" at bounding box center [257, 411] width 20 height 20
type input "[DATE]"
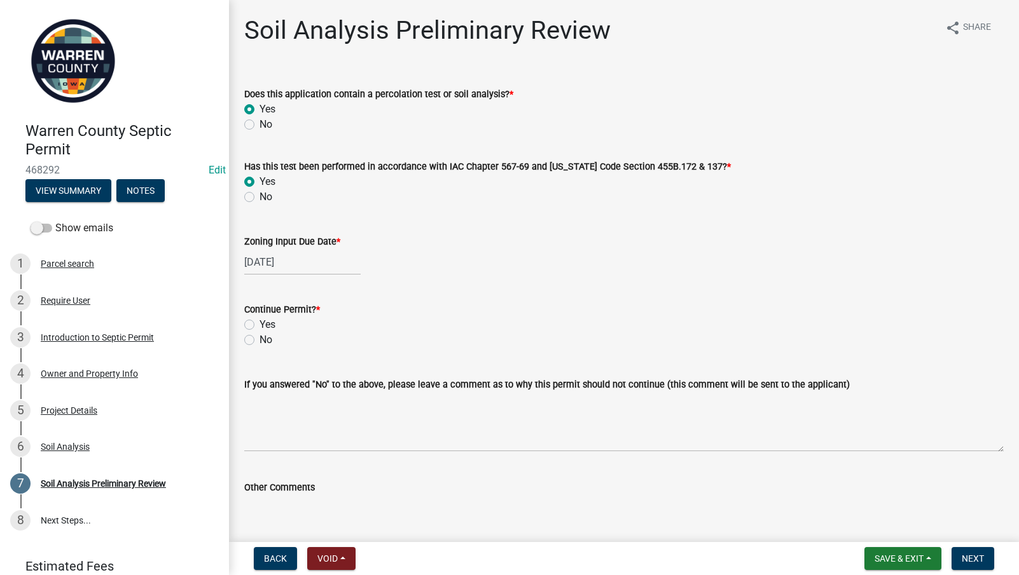
click at [259, 324] on label "Yes" at bounding box center [267, 324] width 16 height 15
click at [259, 324] on input "Yes" at bounding box center [263, 321] width 8 height 8
radio input "true"
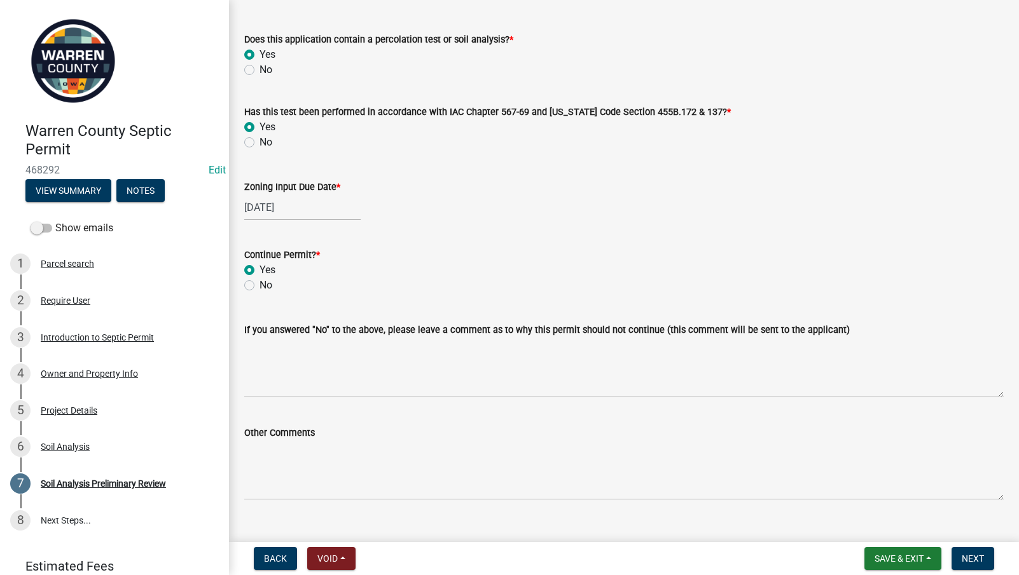
scroll to position [78, 0]
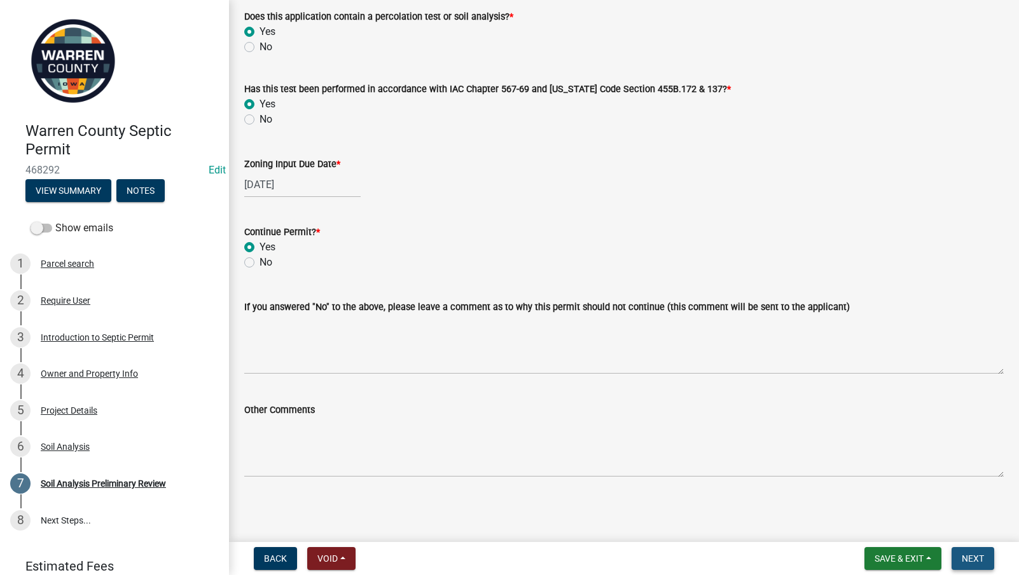
click at [982, 561] on span "Next" at bounding box center [972, 559] width 22 height 10
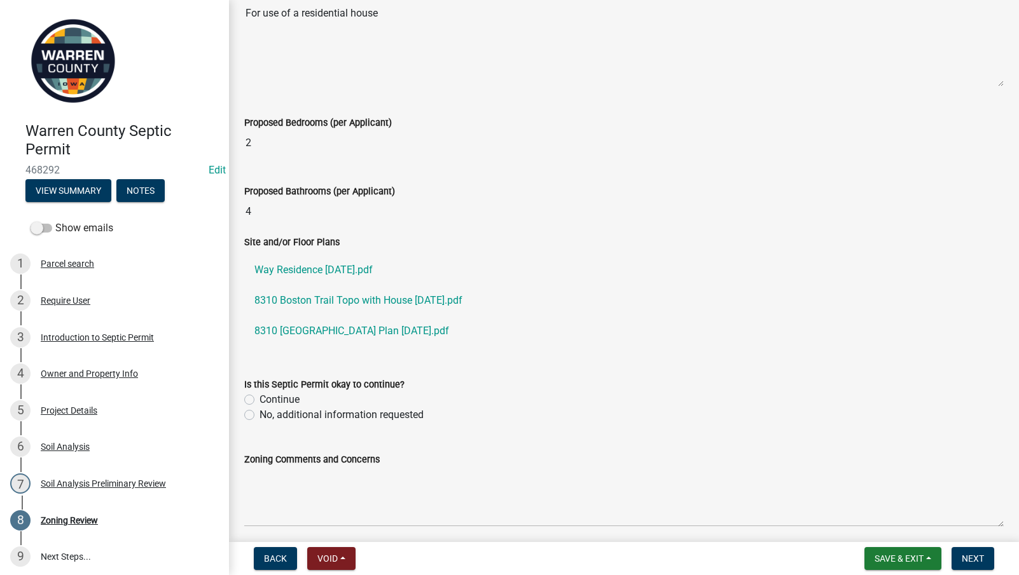
scroll to position [469, 0]
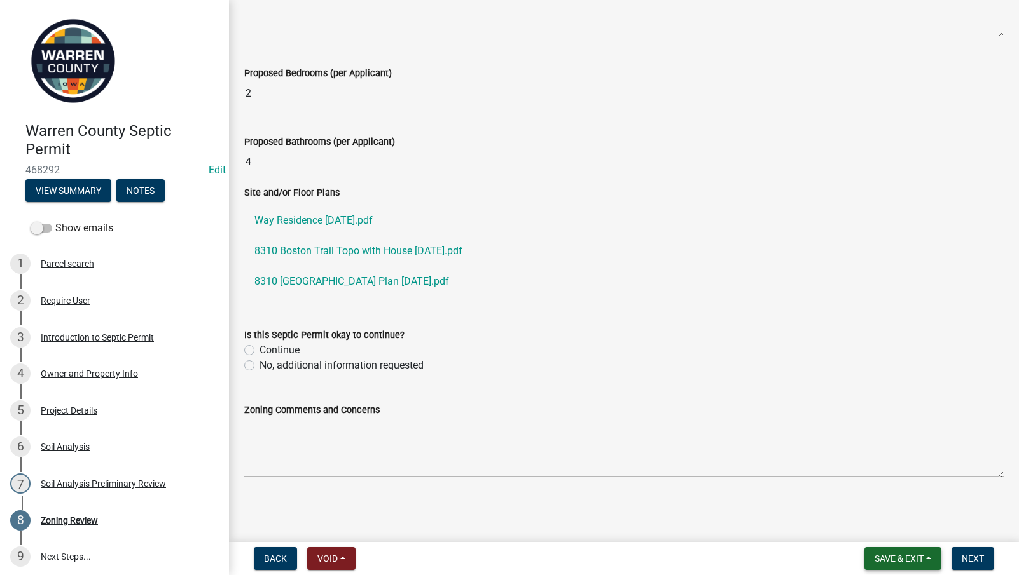
click at [910, 563] on span "Save & Exit" at bounding box center [898, 559] width 49 height 10
click at [885, 522] on button "Save & Exit" at bounding box center [890, 526] width 102 height 31
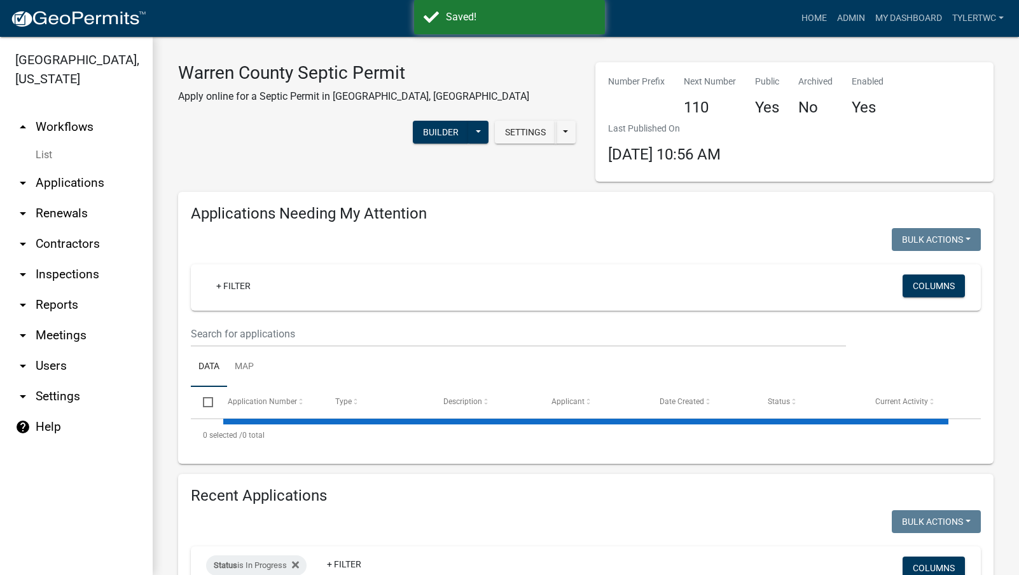
select select "2: 50"
select select "3: 100"
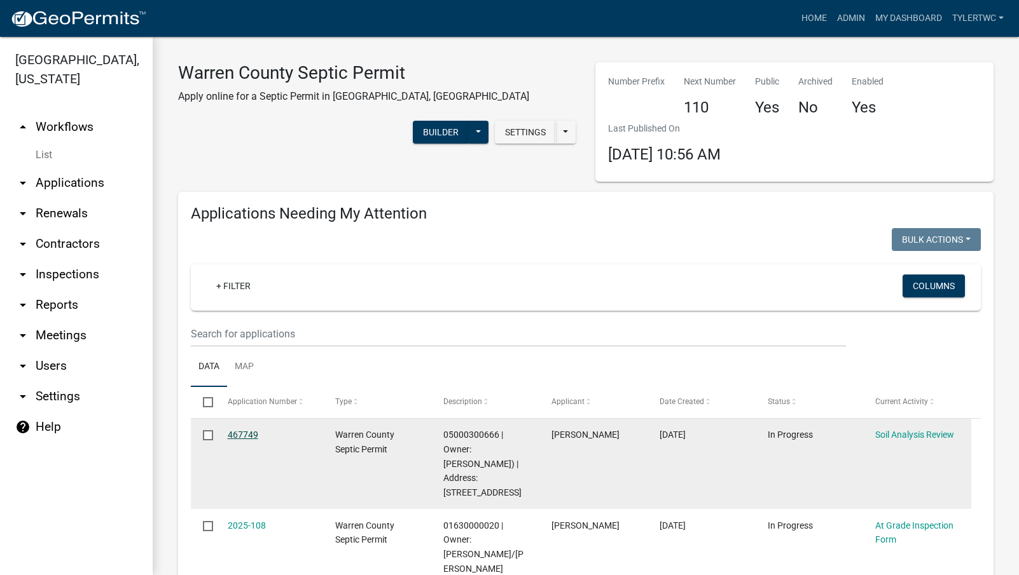
click at [243, 433] on link "467749" at bounding box center [243, 435] width 31 height 10
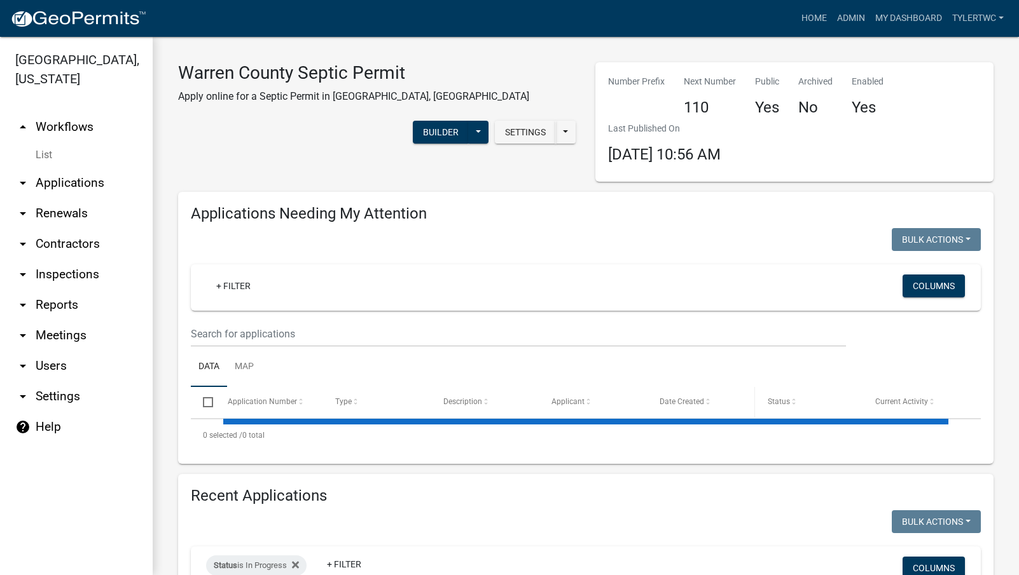
select select "2: 50"
select select "3: 100"
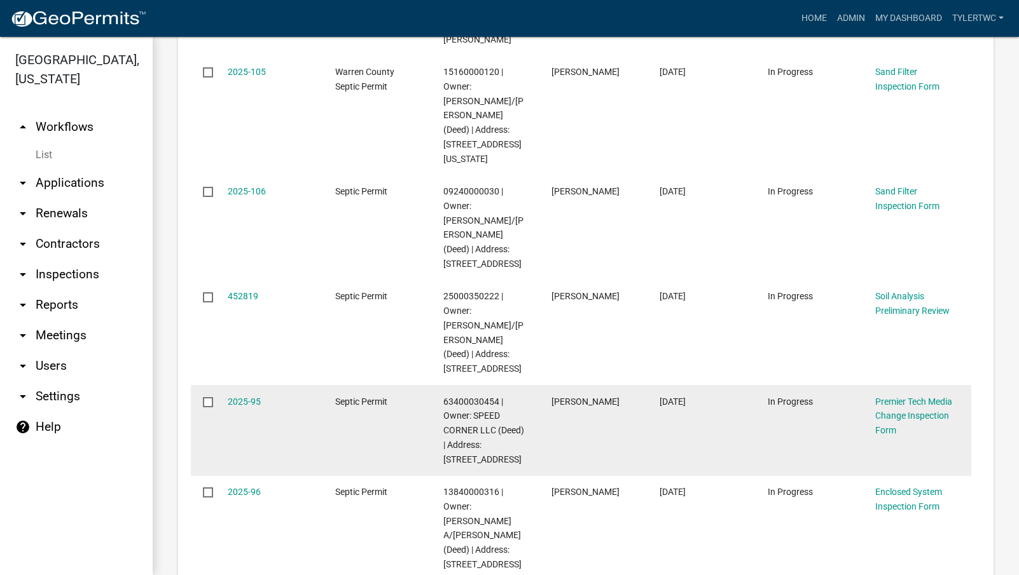
scroll to position [890, 0]
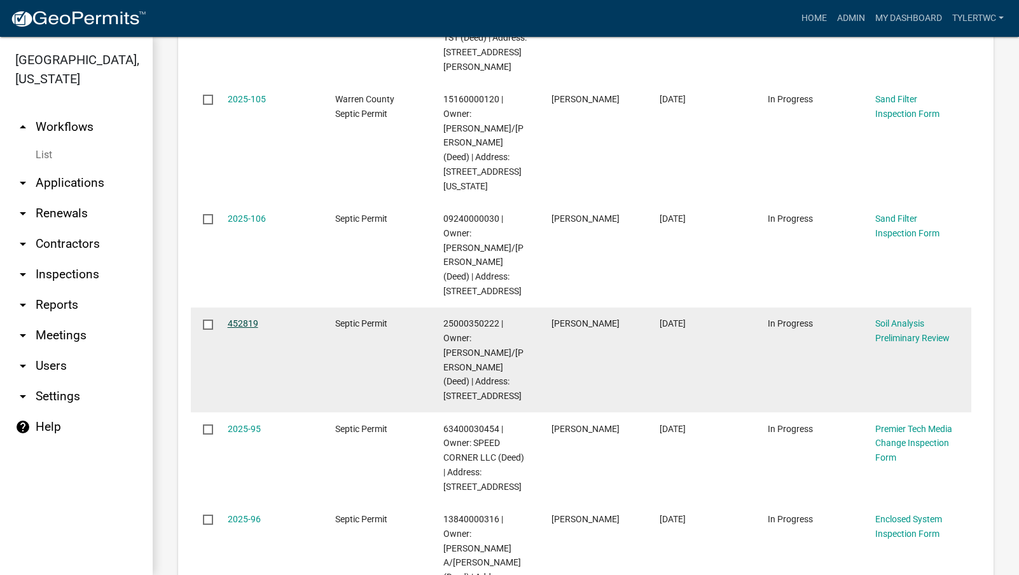
click at [248, 319] on link "452819" at bounding box center [243, 324] width 31 height 10
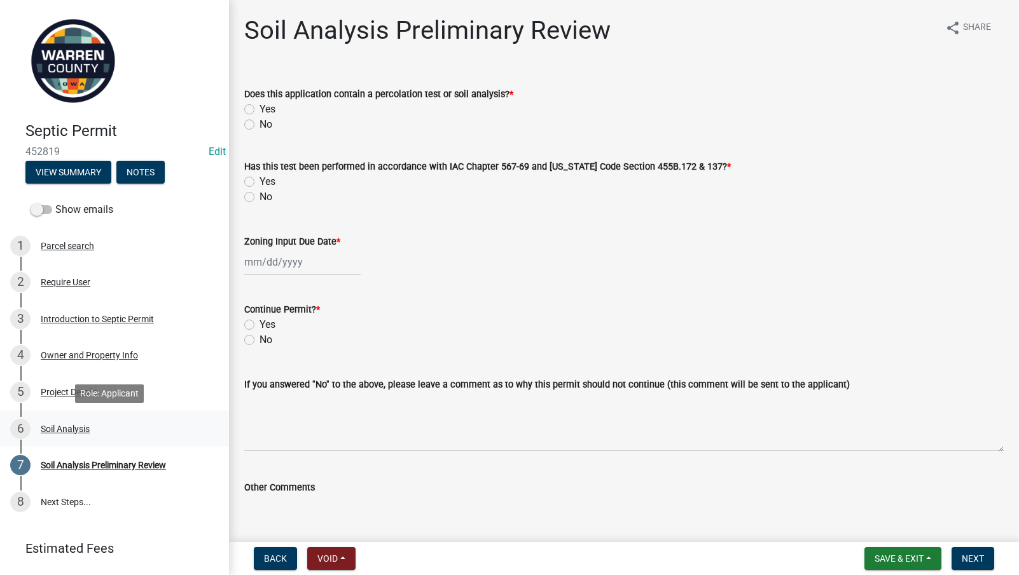
click at [72, 425] on div "Soil Analysis" at bounding box center [65, 429] width 49 height 9
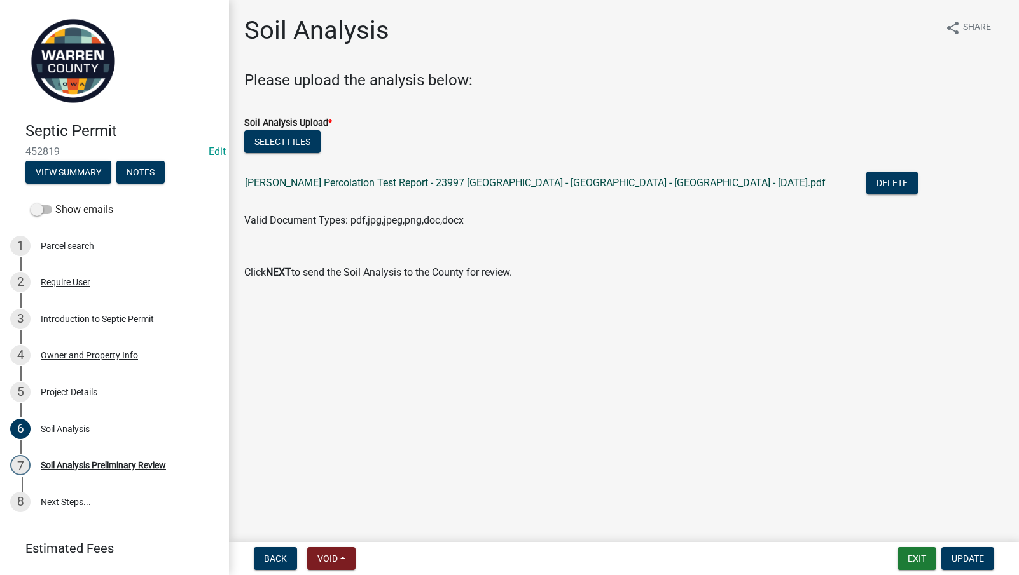
click at [324, 182] on link "[PERSON_NAME] Percolation Test Report - 23997 [GEOGRAPHIC_DATA] - [GEOGRAPHIC_D…" at bounding box center [535, 183] width 581 height 12
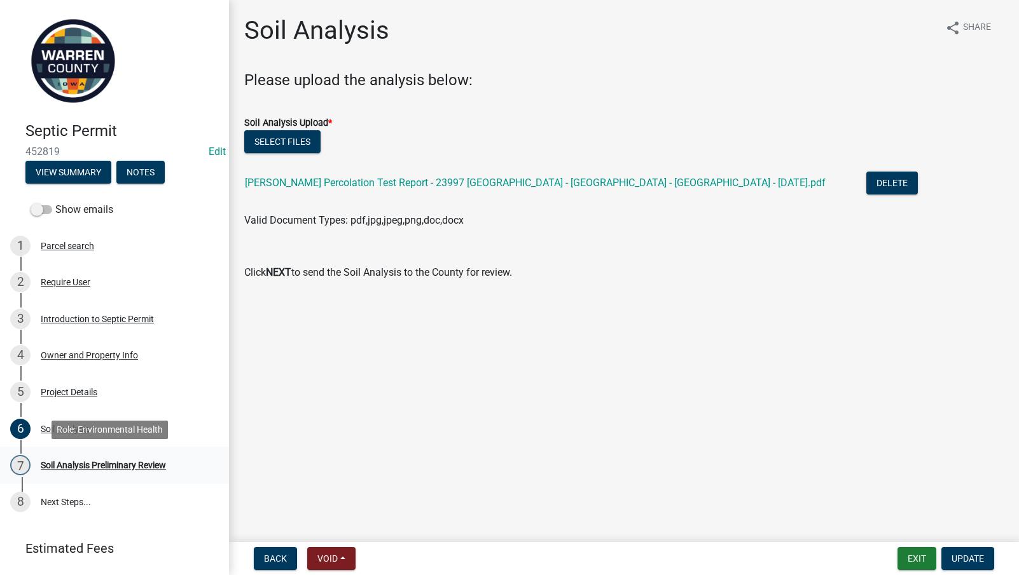
click at [85, 464] on div "Soil Analysis Preliminary Review" at bounding box center [103, 465] width 125 height 9
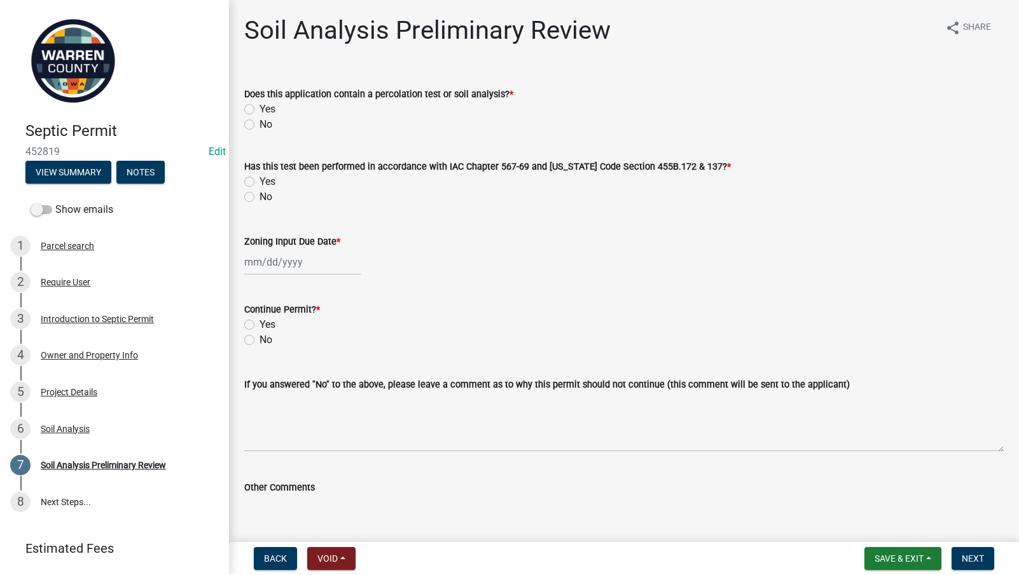
click at [259, 109] on label "Yes" at bounding box center [267, 109] width 16 height 15
click at [259, 109] on input "Yes" at bounding box center [263, 106] width 8 height 8
radio input "true"
click at [259, 179] on label "Yes" at bounding box center [267, 181] width 16 height 15
click at [259, 179] on input "Yes" at bounding box center [263, 178] width 8 height 8
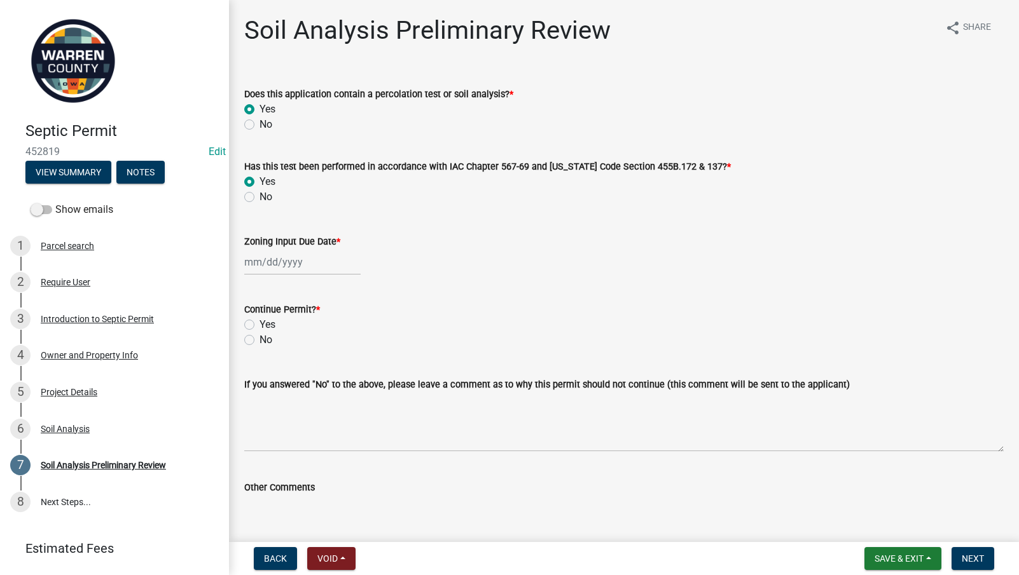
radio input "true"
click at [258, 263] on div at bounding box center [302, 262] width 116 height 26
select select "8"
select select "2025"
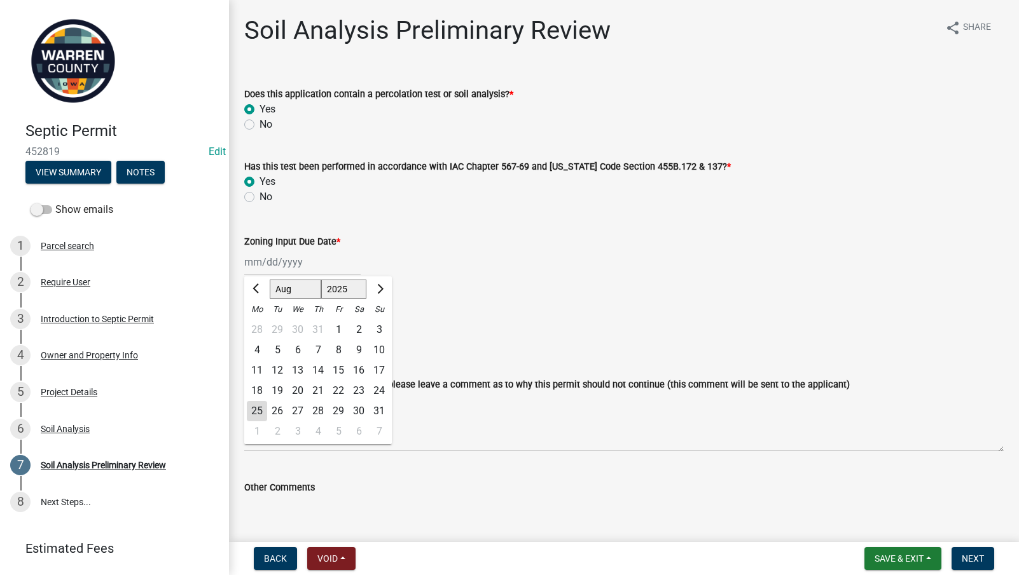
click at [254, 413] on div "25" at bounding box center [257, 411] width 20 height 20
type input "[DATE]"
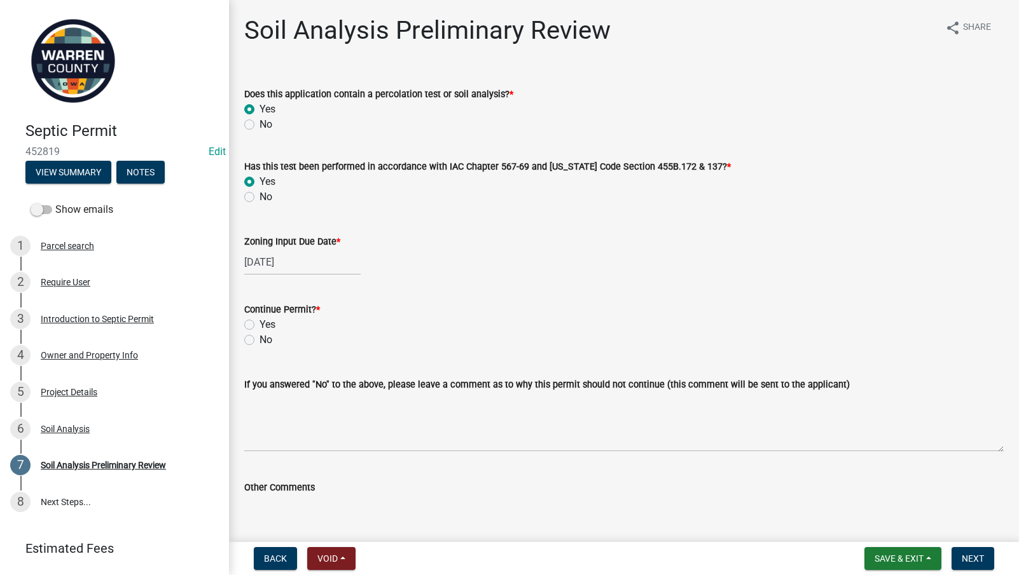
click at [259, 322] on label "Yes" at bounding box center [267, 324] width 16 height 15
click at [259, 322] on input "Yes" at bounding box center [263, 321] width 8 height 8
radio input "true"
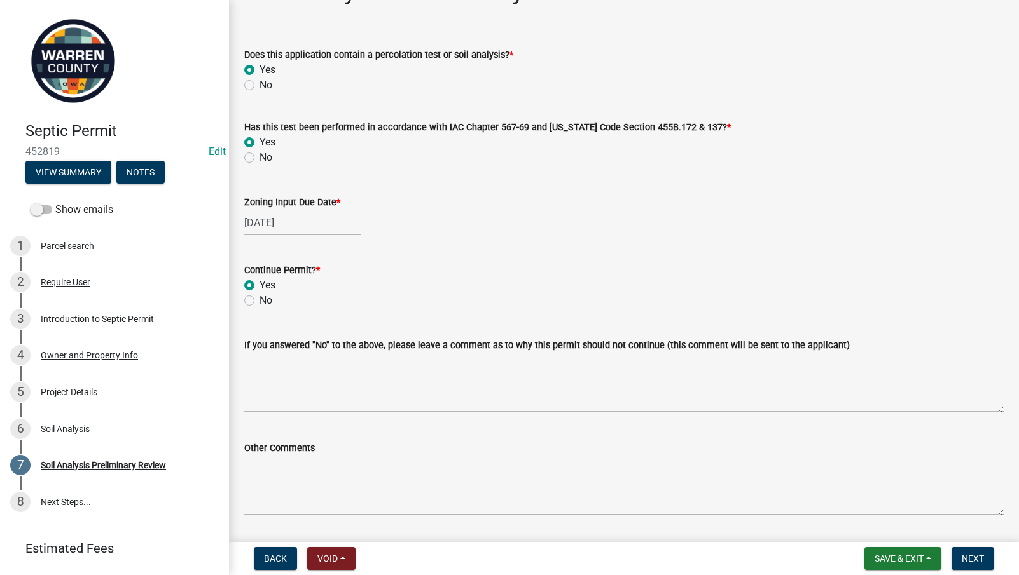
scroll to position [78, 0]
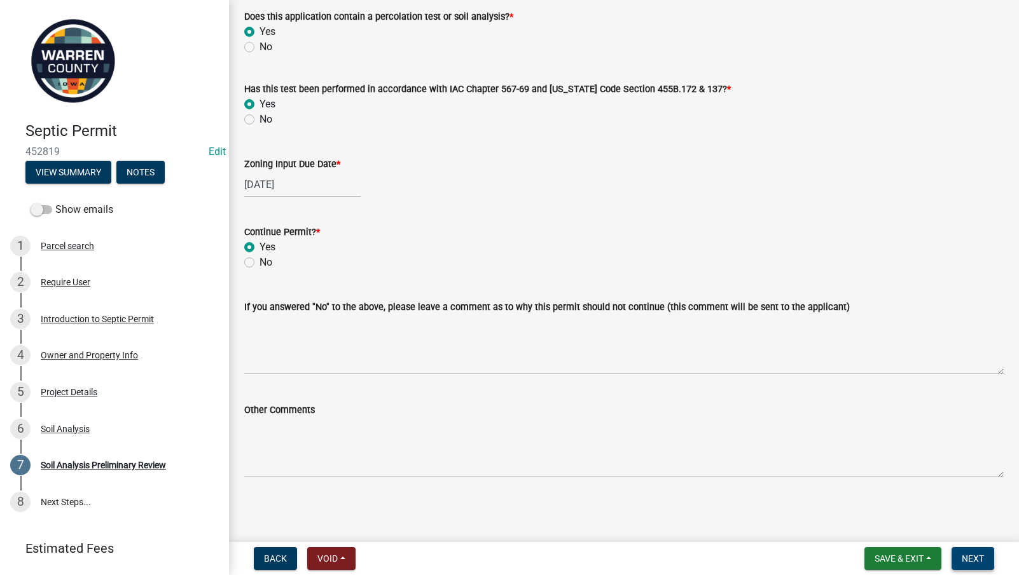
click at [976, 559] on span "Next" at bounding box center [972, 559] width 22 height 10
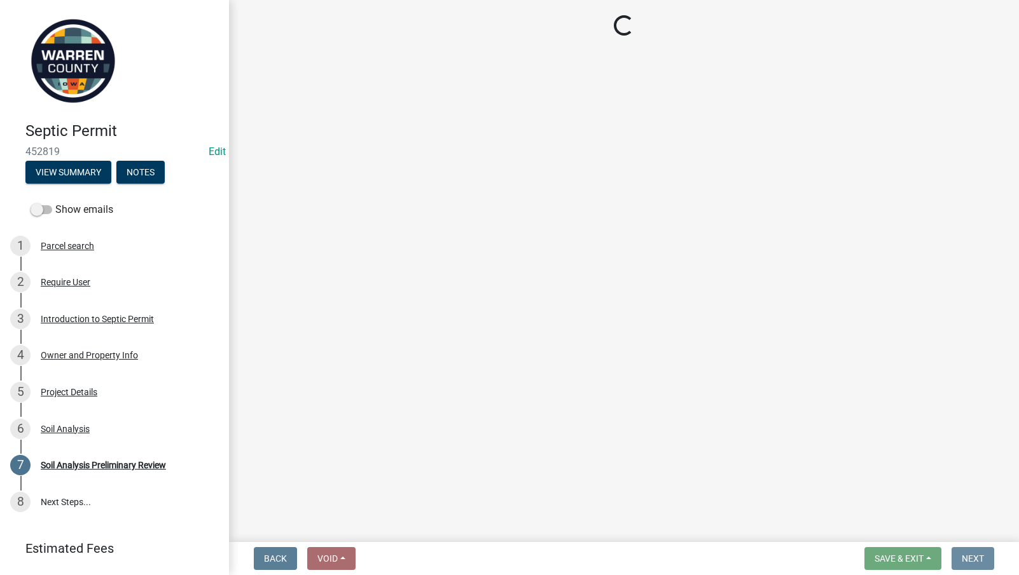
scroll to position [0, 0]
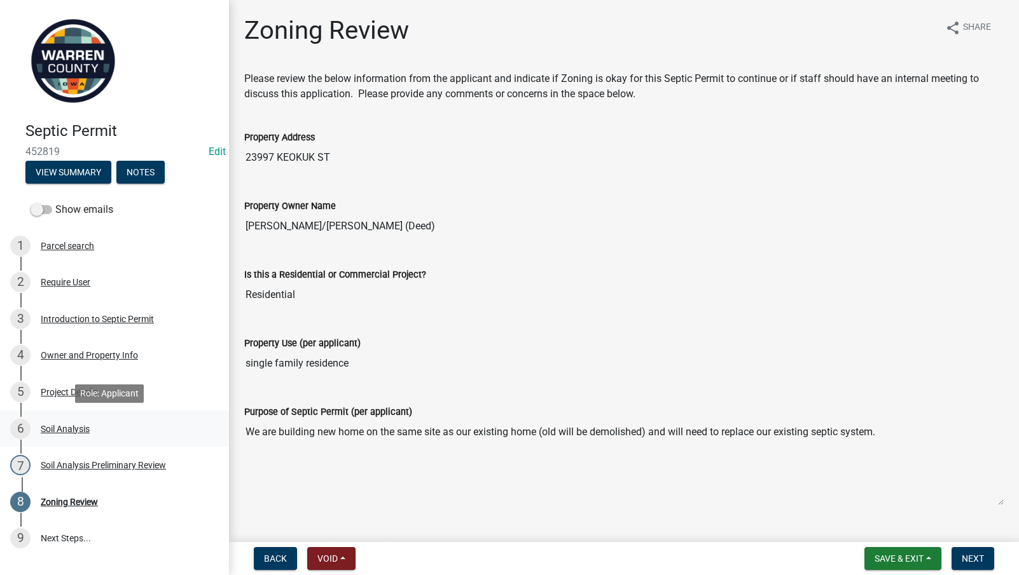
click at [66, 430] on div "Soil Analysis" at bounding box center [65, 429] width 49 height 9
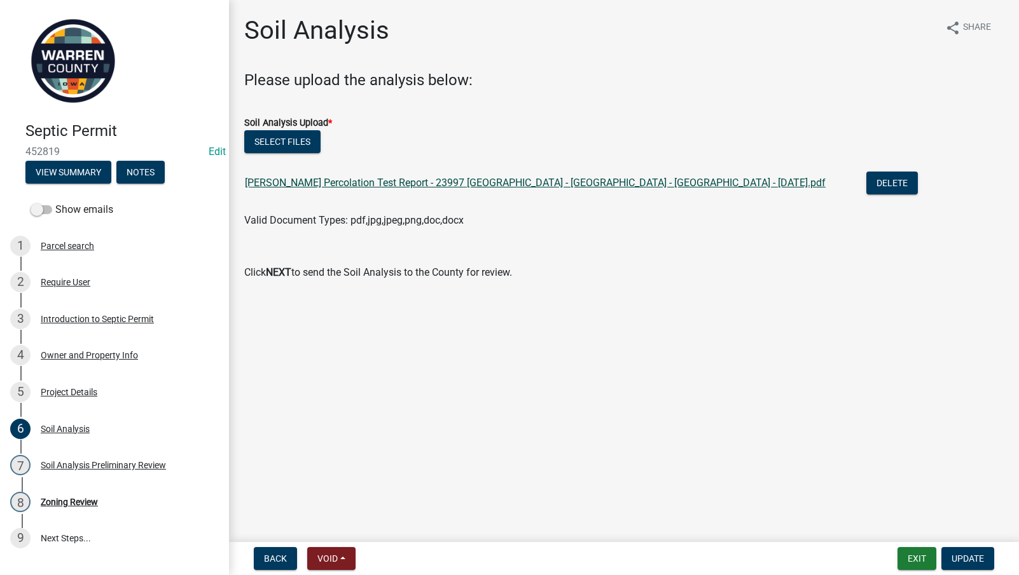
click at [388, 180] on link "[PERSON_NAME] Percolation Test Report - 23997 [GEOGRAPHIC_DATA] - [GEOGRAPHIC_D…" at bounding box center [535, 183] width 581 height 12
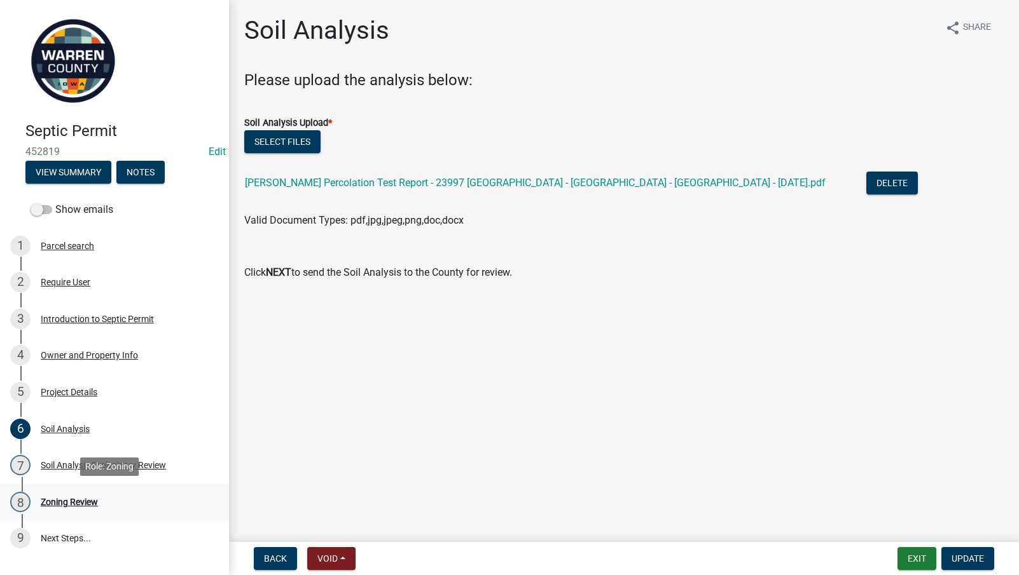
click at [88, 498] on div "Zoning Review" at bounding box center [69, 502] width 57 height 9
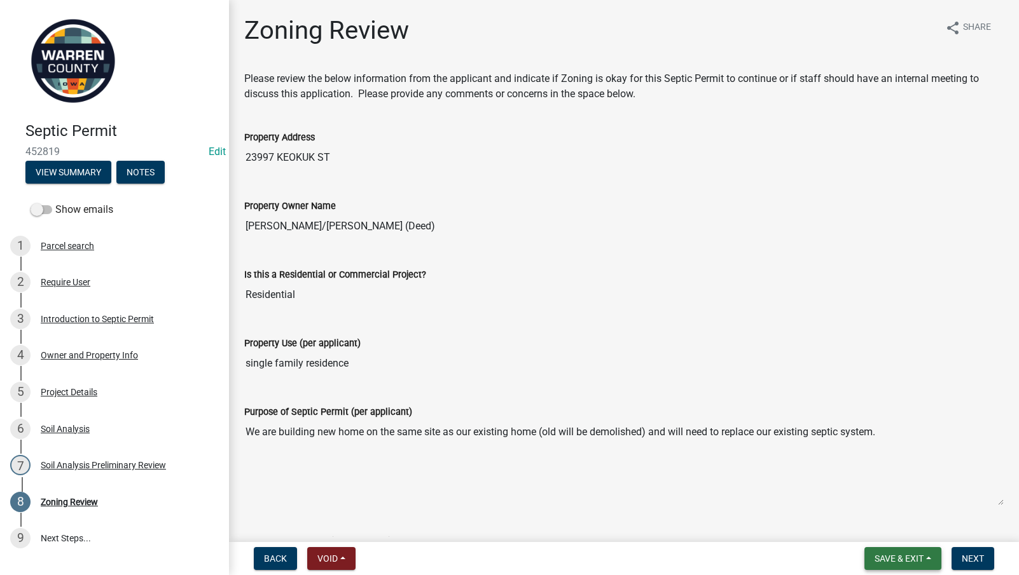
click at [894, 567] on button "Save & Exit" at bounding box center [902, 558] width 77 height 23
click at [888, 521] on button "Save & Exit" at bounding box center [890, 526] width 102 height 31
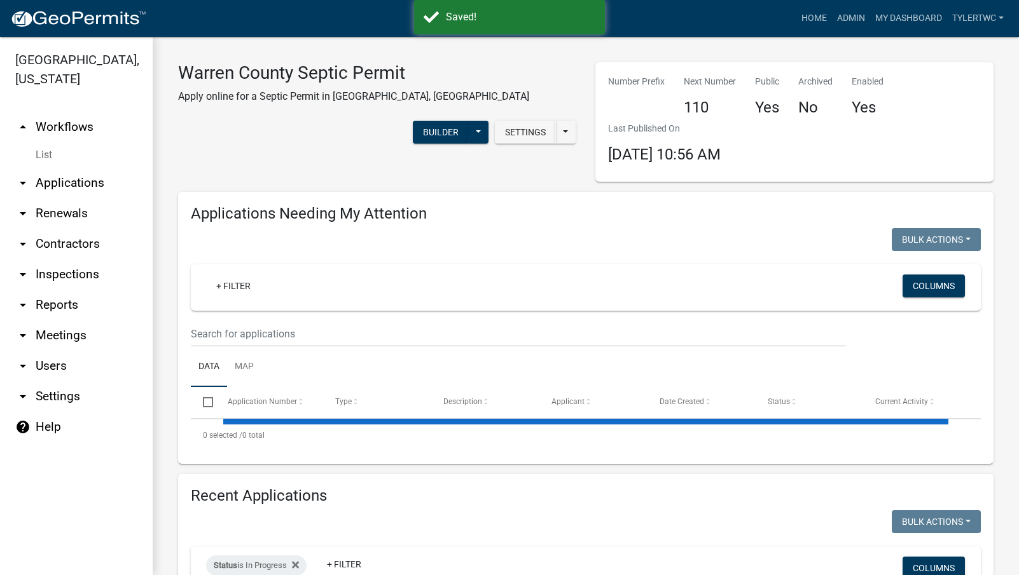
select select "2: 50"
select select "3: 100"
